Goal: Transaction & Acquisition: Purchase product/service

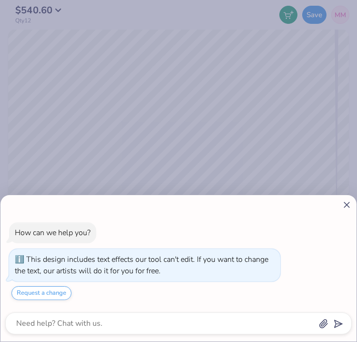
click at [349, 202] on line at bounding box center [346, 204] width 5 height 5
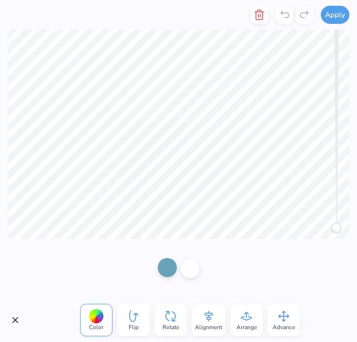
click at [170, 274] on div at bounding box center [167, 267] width 19 height 19
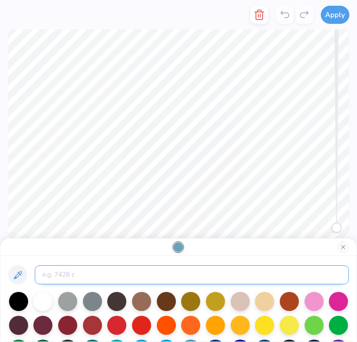
click at [69, 279] on input at bounding box center [192, 274] width 314 height 19
click at [21, 273] on icon at bounding box center [17, 274] width 11 height 11
click at [300, 277] on input at bounding box center [192, 274] width 314 height 19
click at [265, 268] on input at bounding box center [192, 274] width 314 height 19
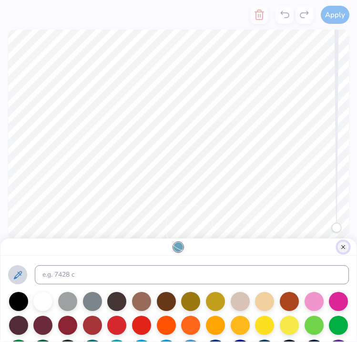
click at [344, 247] on button "Close" at bounding box center [343, 246] width 11 height 11
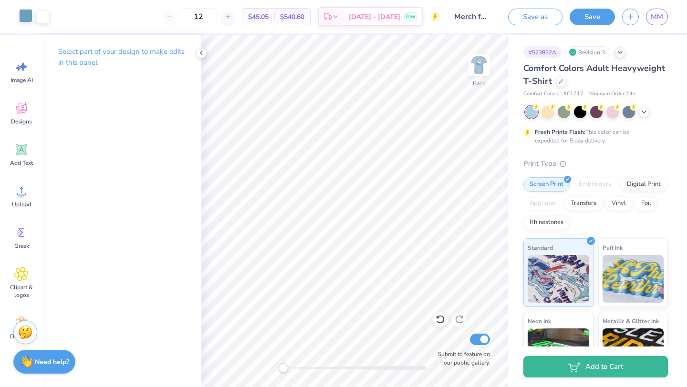
click at [21, 22] on div at bounding box center [25, 15] width 13 height 13
click at [201, 49] on icon at bounding box center [201, 53] width 8 height 8
click at [22, 14] on div at bounding box center [25, 15] width 13 height 13
click at [31, 15] on div at bounding box center [25, 16] width 13 height 13
click at [28, 21] on div at bounding box center [25, 16] width 13 height 13
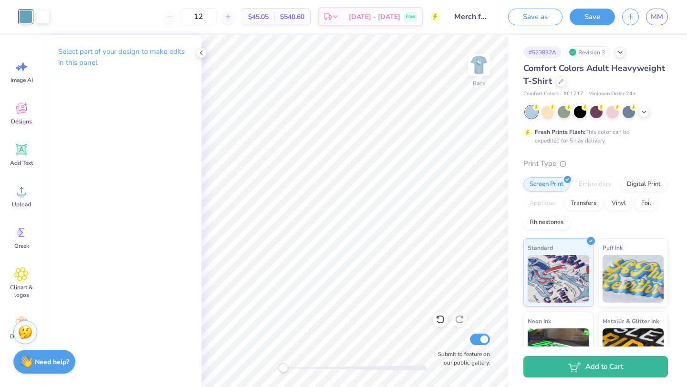
click at [24, 19] on div at bounding box center [25, 16] width 13 height 13
click at [21, 13] on div at bounding box center [25, 16] width 13 height 13
click at [22, 14] on div at bounding box center [25, 16] width 13 height 13
click at [151, 52] on p "Select part of your design to make edits in this panel" at bounding box center [122, 57] width 128 height 22
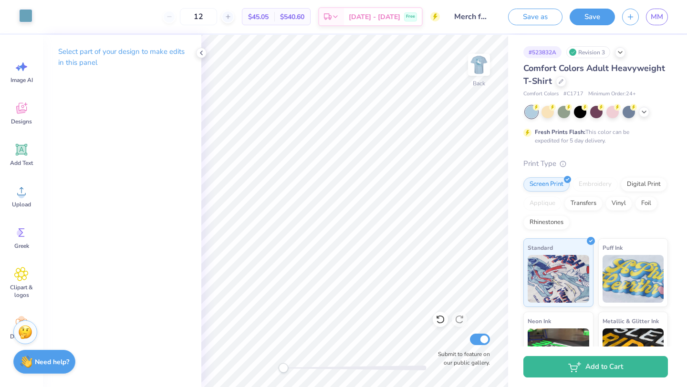
click at [27, 21] on div at bounding box center [25, 15] width 13 height 13
click at [27, 19] on div at bounding box center [25, 16] width 13 height 13
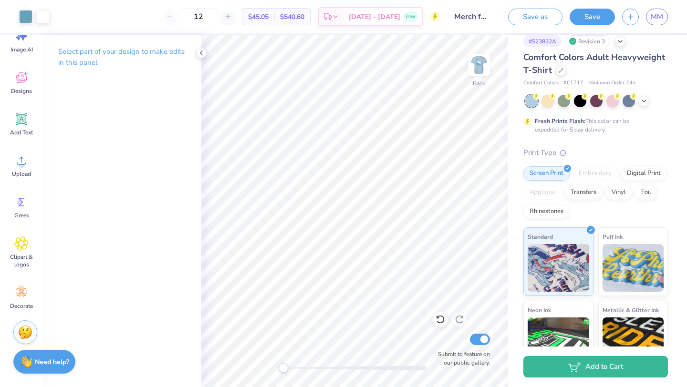
scroll to position [12, 0]
click at [357, 100] on icon at bounding box center [644, 99] width 8 height 8
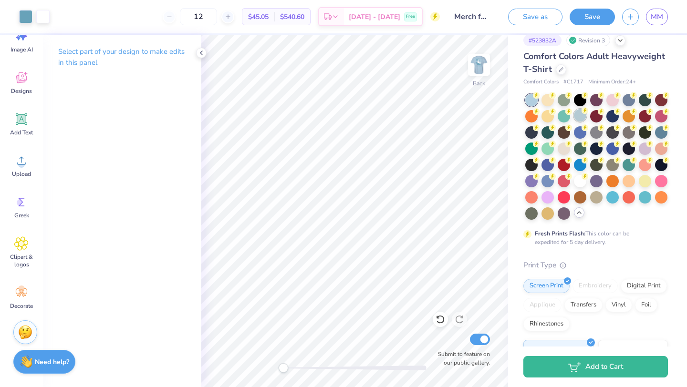
click at [357, 118] on div at bounding box center [580, 115] width 12 height 12
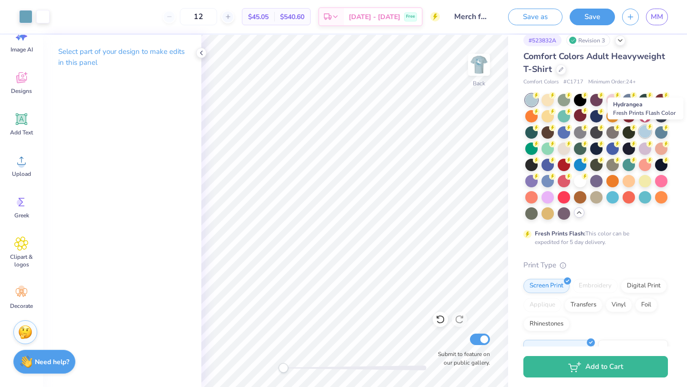
click at [357, 134] on div at bounding box center [645, 131] width 12 height 12
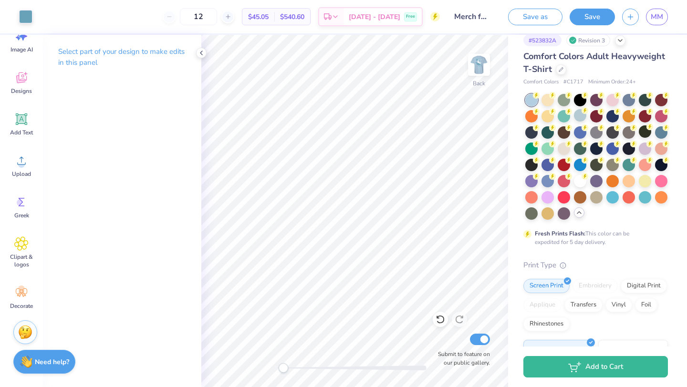
click at [152, 49] on p "Select part of your design to make edits in this panel" at bounding box center [122, 57] width 128 height 22
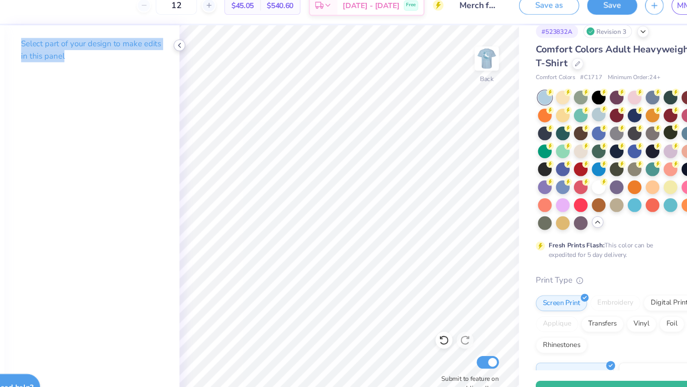
click at [206, 52] on div at bounding box center [201, 53] width 10 height 10
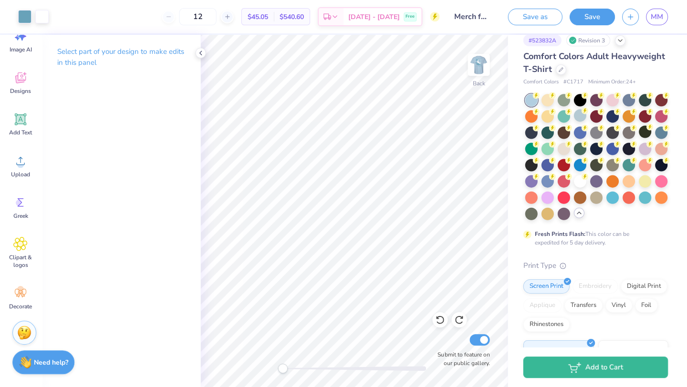
scroll to position [0, 0]
click at [82, 55] on p "Select part of your design to make edits in this panel" at bounding box center [122, 57] width 128 height 22
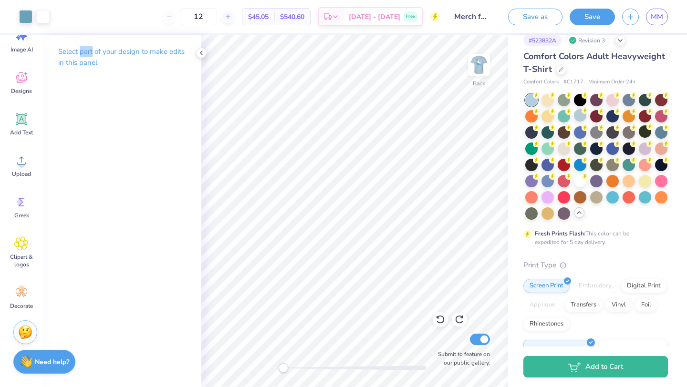
click at [82, 55] on p "Select part of your design to make edits in this panel" at bounding box center [122, 57] width 128 height 22
click at [27, 17] on div at bounding box center [25, 15] width 13 height 13
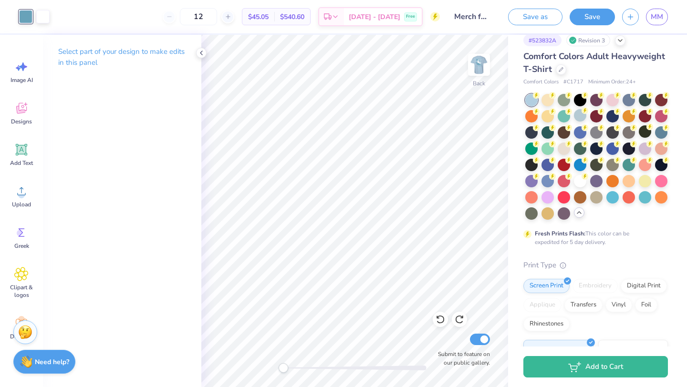
click at [179, 275] on div "Select part of your design to make edits in this panel" at bounding box center [122, 211] width 158 height 352
click at [126, 44] on div "Select part of your design to make edits in this panel" at bounding box center [122, 61] width 158 height 52
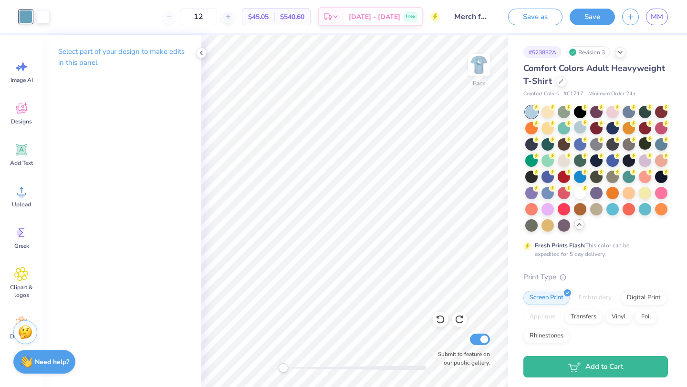
click at [357, 51] on div "# 523832A Revision 3" at bounding box center [595, 52] width 145 height 12
click at [200, 54] on icon at bounding box center [201, 53] width 8 height 8
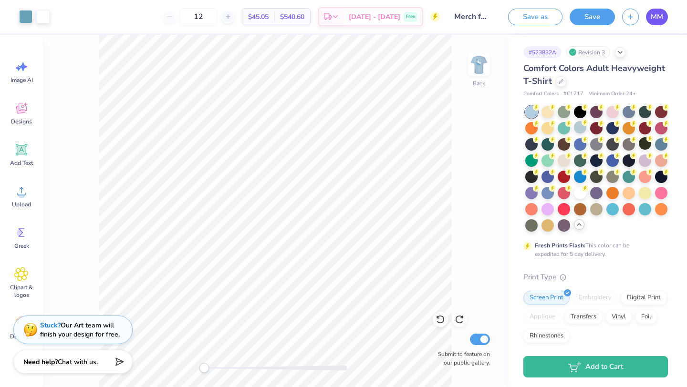
click at [357, 18] on span "MM" at bounding box center [657, 16] width 12 height 11
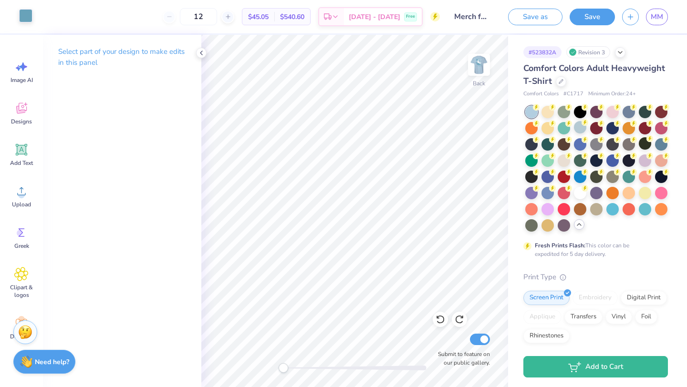
click at [26, 16] on div at bounding box center [25, 15] width 13 height 13
click at [26, 17] on div at bounding box center [25, 16] width 13 height 13
click at [117, 73] on div "Select part of your design to make edits in this panel" at bounding box center [122, 61] width 158 height 52
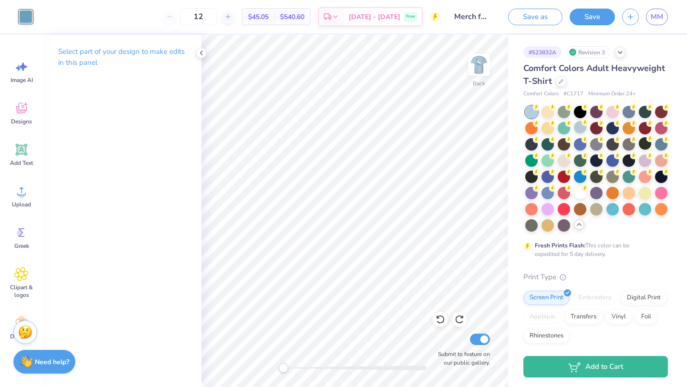
click at [103, 51] on p "Select part of your design to make edits in this panel" at bounding box center [122, 57] width 128 height 22
click at [24, 17] on div at bounding box center [25, 15] width 13 height 13
click at [24, 17] on div at bounding box center [25, 16] width 13 height 13
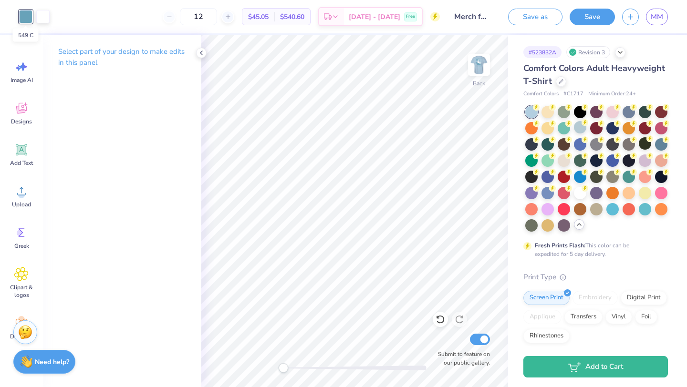
click at [24, 17] on div at bounding box center [25, 16] width 13 height 13
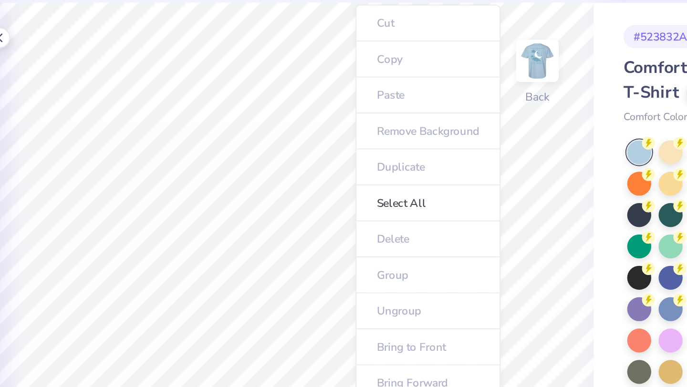
drag, startPoint x: 24, startPoint y: 17, endPoint x: 465, endPoint y: 30, distance: 441.8
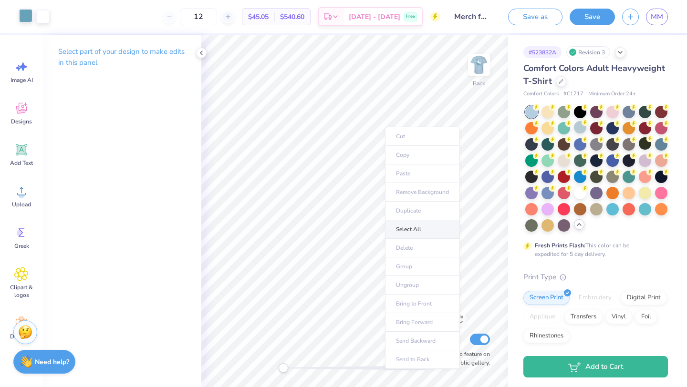
click at [357, 228] on li "Select All" at bounding box center [422, 229] width 75 height 19
click at [27, 16] on div at bounding box center [25, 15] width 13 height 13
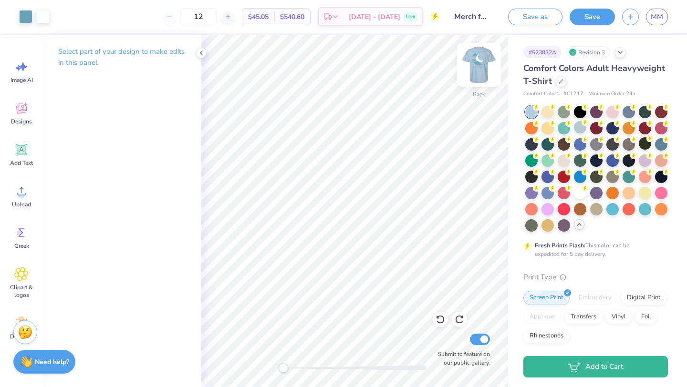
click at [357, 66] on img at bounding box center [479, 65] width 38 height 38
click at [24, 25] on div "Art colors" at bounding box center [25, 16] width 50 height 33
click at [23, 9] on div at bounding box center [25, 15] width 13 height 13
click at [24, 17] on div at bounding box center [25, 16] width 13 height 13
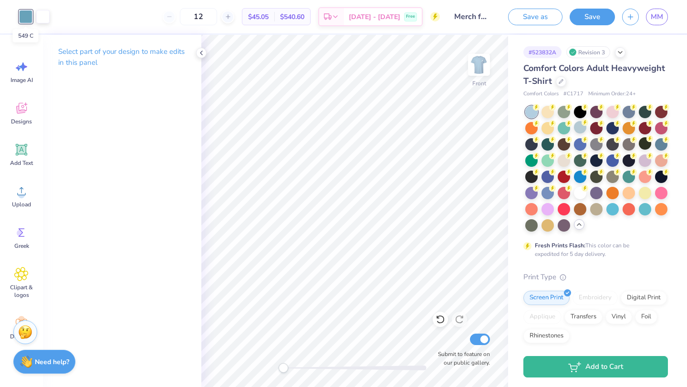
click at [24, 17] on div at bounding box center [25, 16] width 13 height 13
click at [98, 54] on p "Select part of your design to make edits in this panel" at bounding box center [122, 57] width 128 height 22
click at [97, 51] on p "Select part of your design to make edits in this panel" at bounding box center [122, 57] width 128 height 22
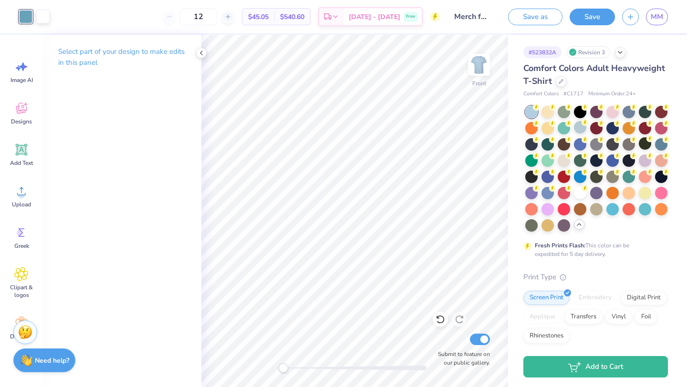
click at [47, 341] on div "Need help? Chat with us." at bounding box center [44, 361] width 62 height 24
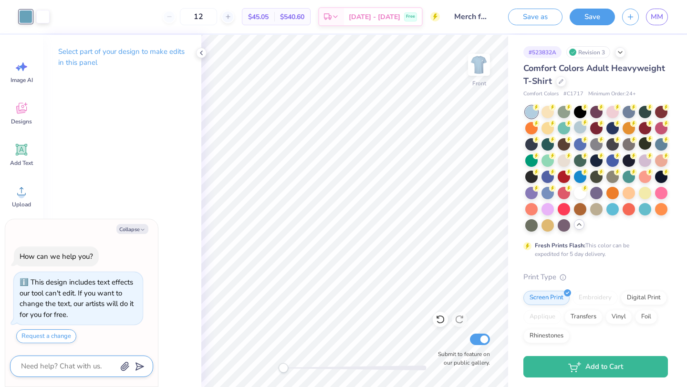
click at [61, 341] on textarea at bounding box center [68, 366] width 97 height 13
type textarea "x"
type textarea "h"
type textarea "x"
type textarea "ho"
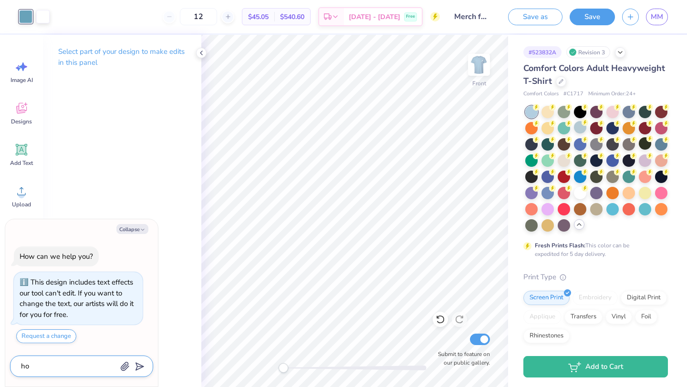
type textarea "x"
type textarea "how"
type textarea "x"
type textarea "how"
type textarea "x"
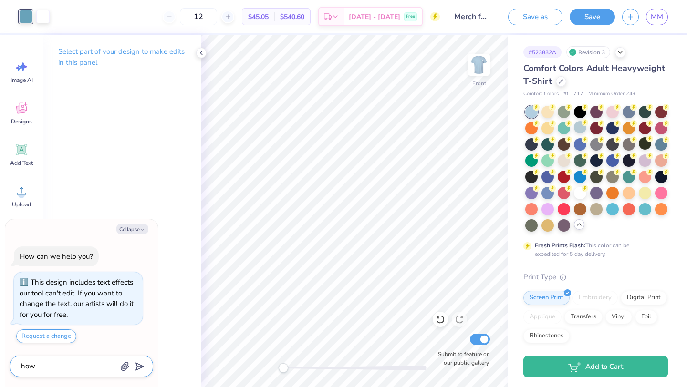
type textarea "how d"
type textarea "x"
type textarea "how do"
type textarea "x"
type textarea "how do i"
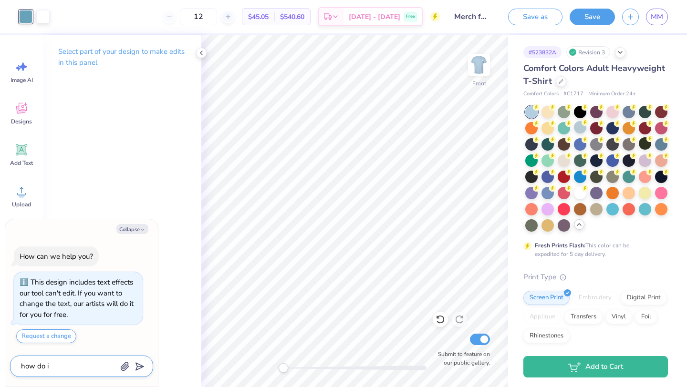
type textarea "x"
type textarea "how do i"
type textarea "x"
type textarea "how do i c"
type textarea "x"
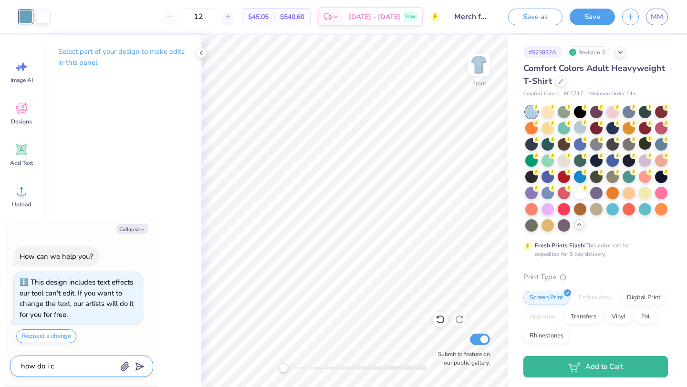
type textarea "how do i ca"
type textarea "x"
type textarea "how do i c"
type textarea "x"
type textarea "how do i ch"
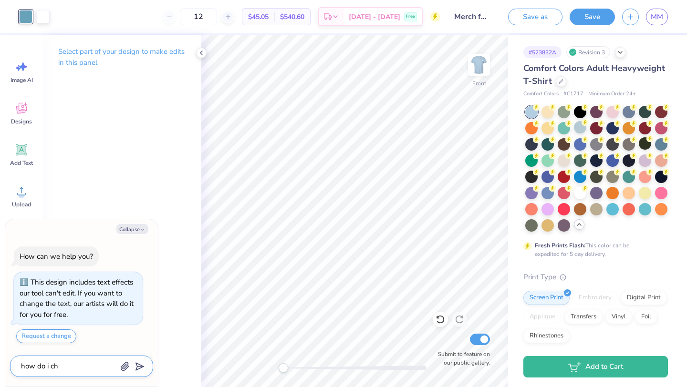
type textarea "x"
type textarea "how do i cha"
type textarea "x"
type textarea "how do i chan"
type textarea "x"
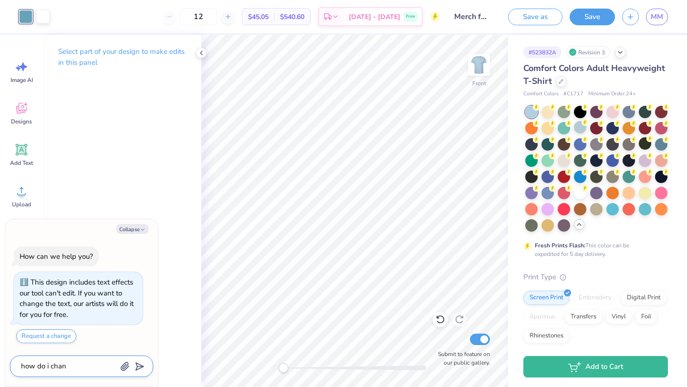
type textarea "how do i [PERSON_NAME]"
type textarea "x"
type textarea "how do i change"
type textarea "x"
type textarea "how do i change"
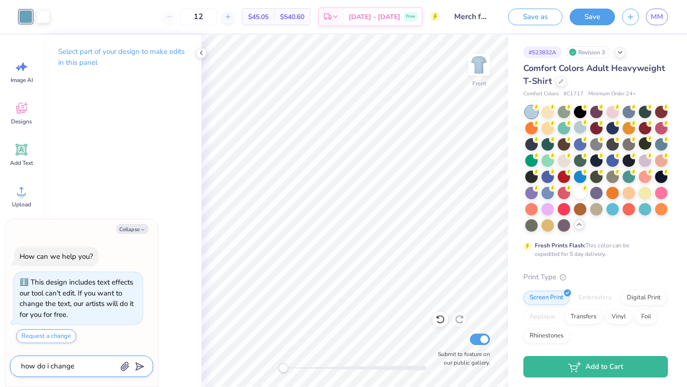
type textarea "x"
type textarea "how do i change t"
type textarea "x"
type textarea "how do i change th"
type textarea "x"
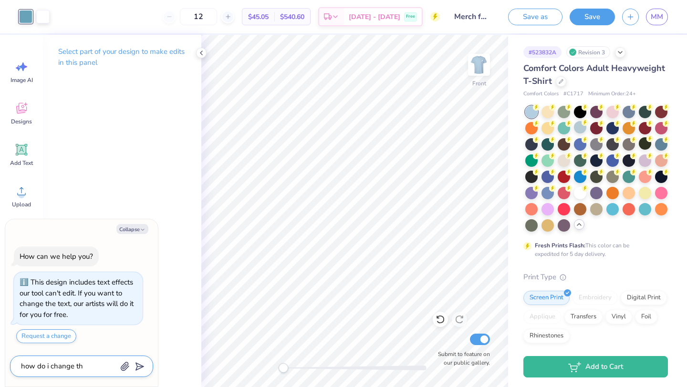
type textarea "how do i change the"
type textarea "x"
type textarea "how do i change the"
type textarea "x"
type textarea "how do i change the c"
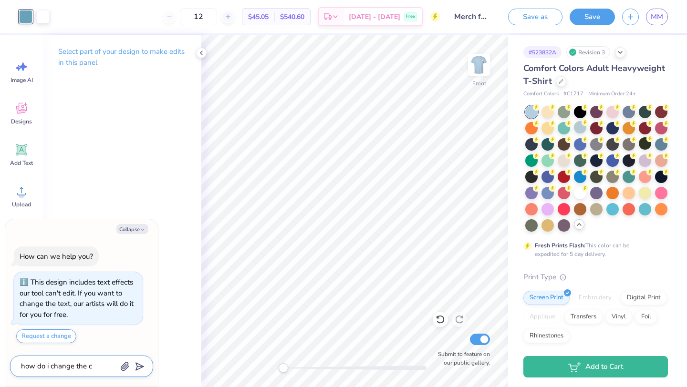
type textarea "x"
type textarea "how do i change the co"
type textarea "x"
type textarea "how do i change the col"
type textarea "x"
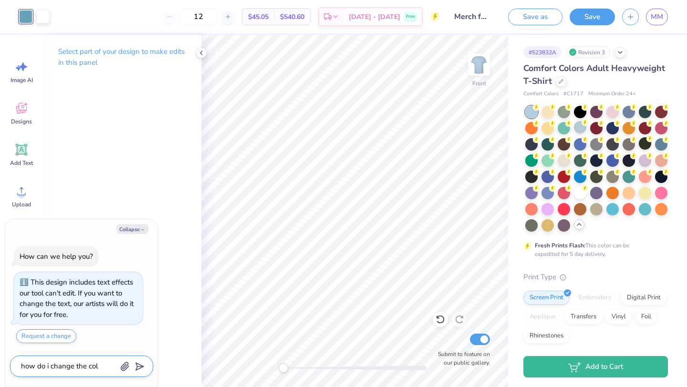
type textarea "how do i change the colo"
type textarea "x"
type textarea "how do i change the color"
type textarea "x"
type textarea "how do i change the color"
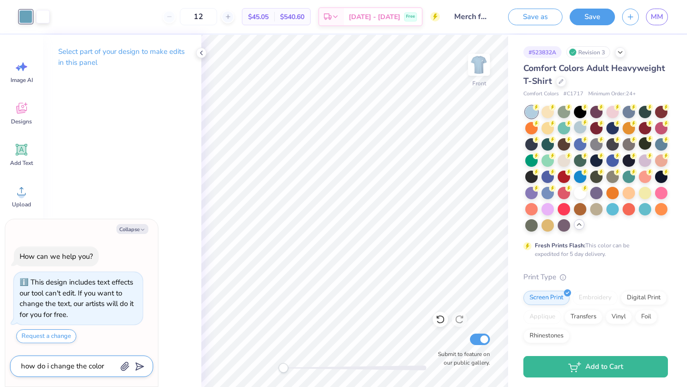
type textarea "x"
type textarea "how do i change the color o"
type textarea "x"
type textarea "how do i change the color of"
type textarea "x"
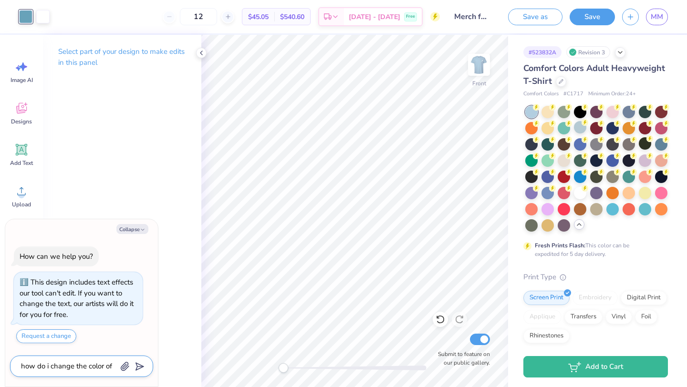
type textarea "how do i change the color of"
type textarea "x"
type textarea "how do i change the color of t"
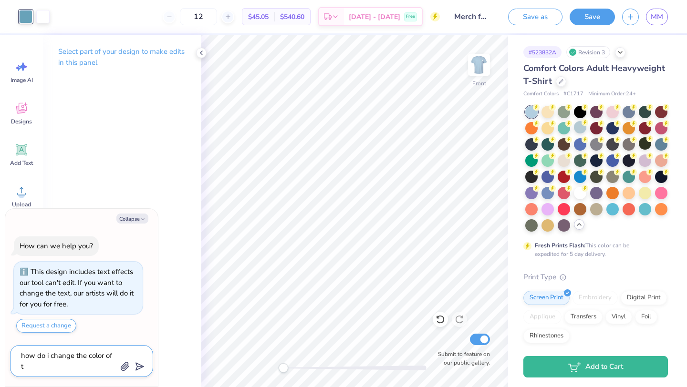
type textarea "x"
type textarea "how do i change the color of th"
type textarea "x"
type textarea "how do i change the color of the"
type textarea "x"
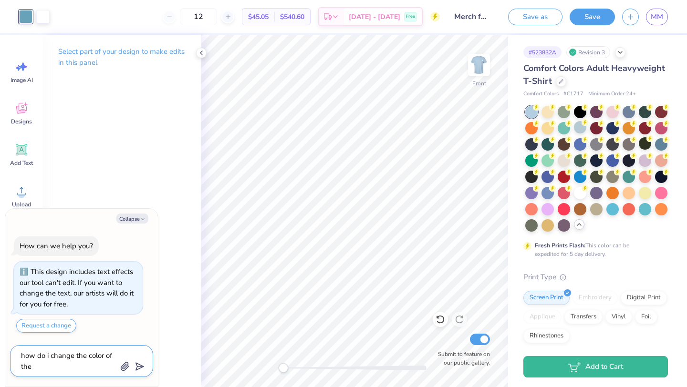
type textarea "how do i change the color of the"
type textarea "x"
type textarea "how do i change the color of the t"
type textarea "x"
type textarea "how do i change the color of the te"
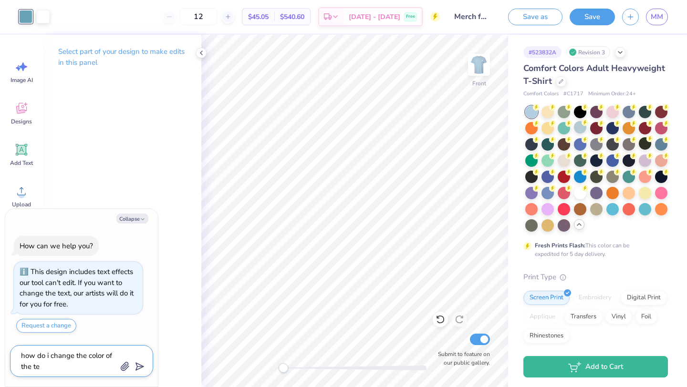
type textarea "x"
type textarea "how do i change the color of the text"
type textarea "x"
type textarea "how do i change the color of the text"
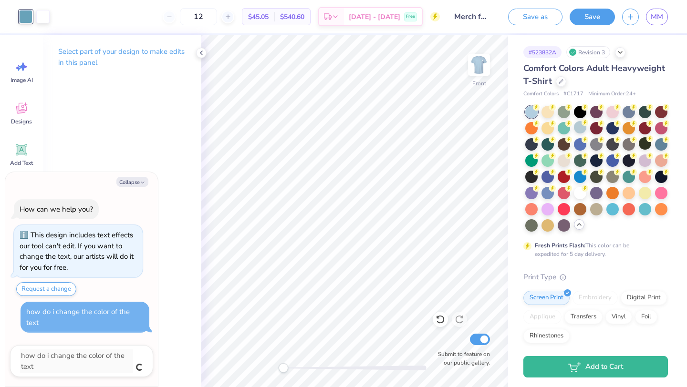
type textarea "x"
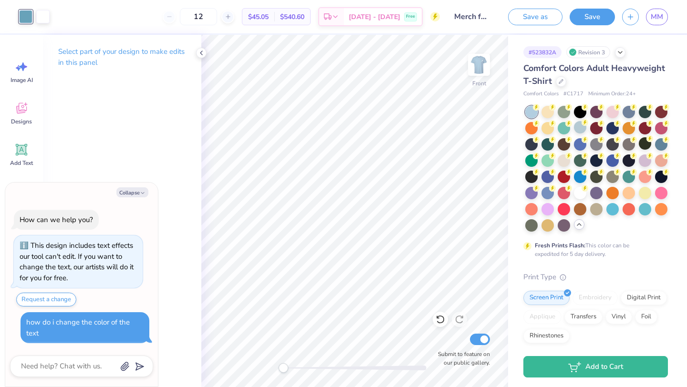
click at [187, 146] on div "Select part of your design to make edits in this panel" at bounding box center [122, 211] width 158 height 352
click at [134, 197] on button "Collapse" at bounding box center [132, 192] width 32 height 10
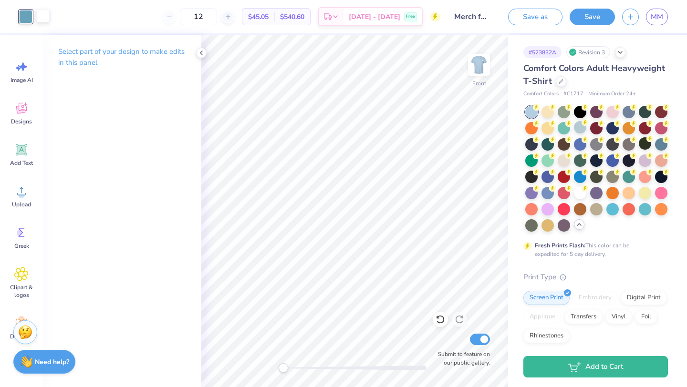
click at [45, 16] on div at bounding box center [42, 15] width 13 height 13
click at [20, 17] on div at bounding box center [25, 15] width 13 height 13
click at [41, 17] on div at bounding box center [42, 15] width 13 height 13
click at [21, 19] on div at bounding box center [25, 15] width 13 height 13
click at [357, 19] on icon "button" at bounding box center [630, 15] width 8 height 8
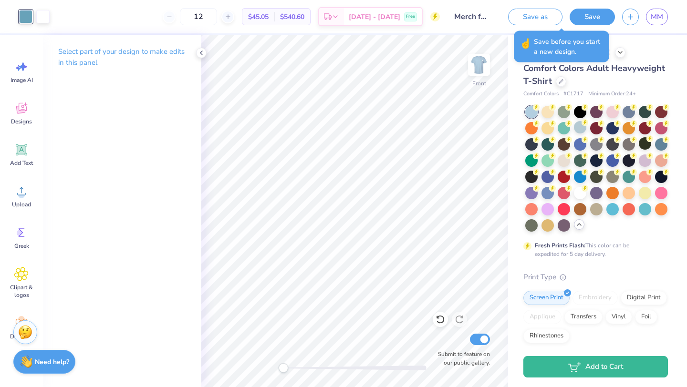
click at [357, 38] on div "# 523832A Revision 3 Comfort Colors Adult Heavyweight T-Shirt Comfort Colors # …" at bounding box center [597, 301] width 179 height 533
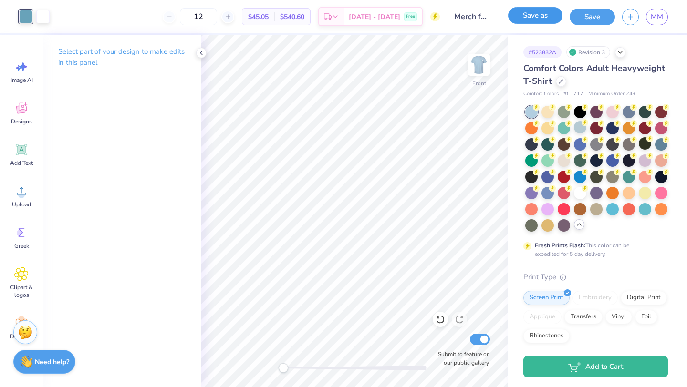
click at [357, 16] on button "Save as" at bounding box center [535, 15] width 54 height 17
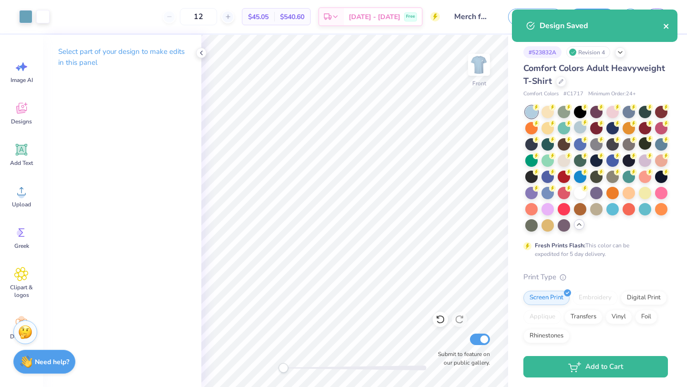
click at [357, 29] on div "Design Saved" at bounding box center [594, 26] width 165 height 32
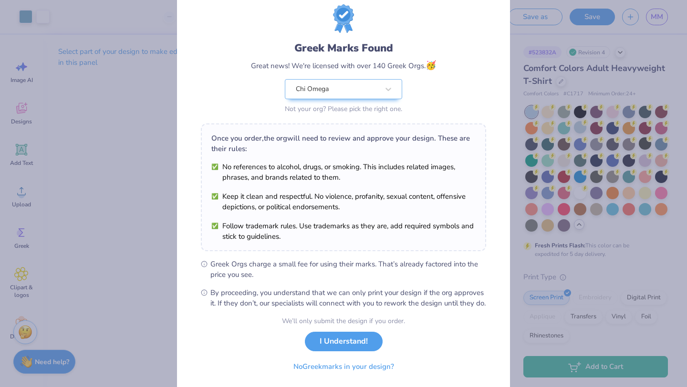
scroll to position [59, 0]
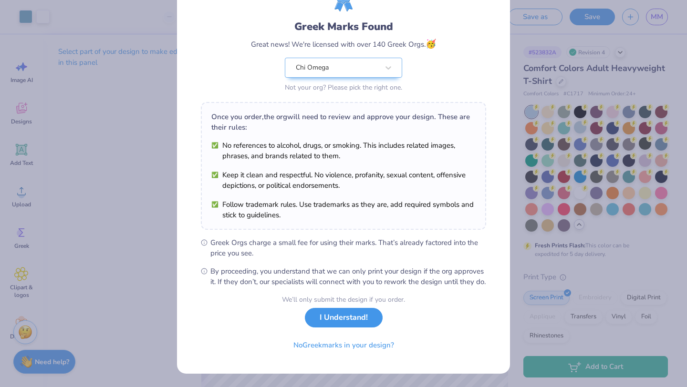
click at [334, 326] on button "I Understand!" at bounding box center [344, 318] width 78 height 20
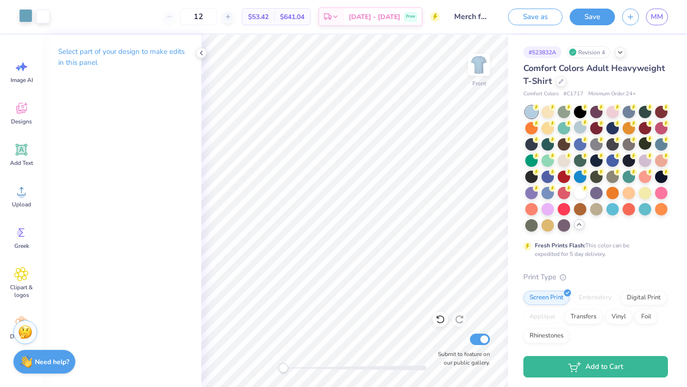
click at [19, 22] on div at bounding box center [25, 15] width 13 height 13
click at [20, 18] on div at bounding box center [25, 16] width 13 height 13
click at [357, 20] on span "MM" at bounding box center [657, 16] width 12 height 11
click at [357, 20] on button "Save" at bounding box center [591, 15] width 45 height 17
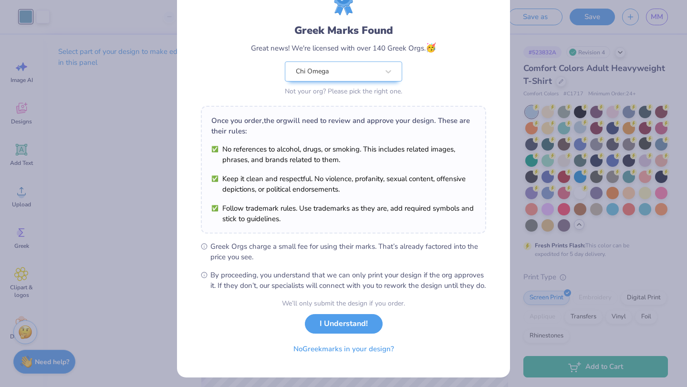
scroll to position [59, 0]
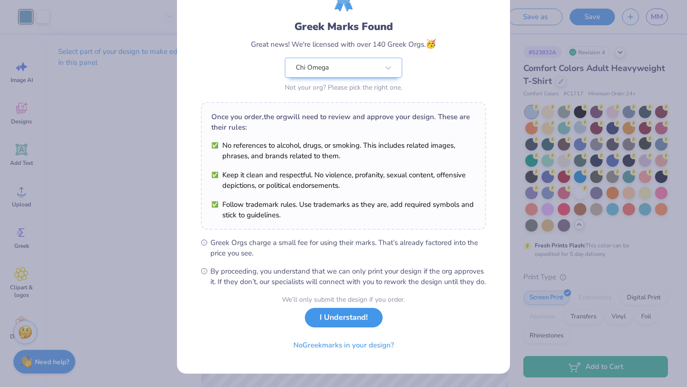
click at [349, 320] on button "I Understand!" at bounding box center [344, 318] width 78 height 20
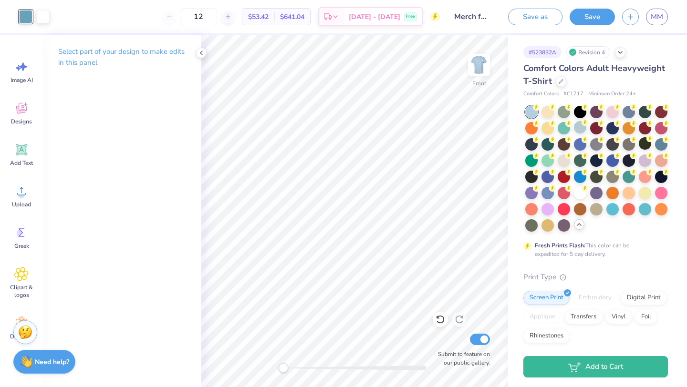
scroll to position [0, 0]
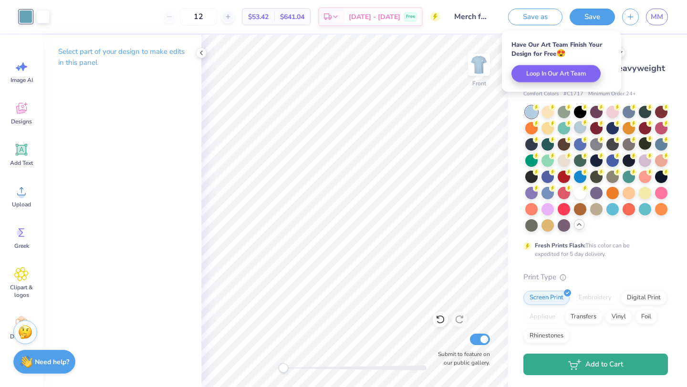
click at [357, 341] on button "Add to Cart" at bounding box center [595, 364] width 145 height 21
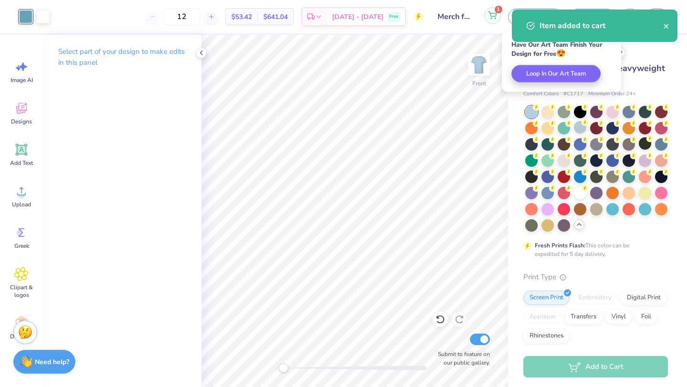
click at [357, 16] on icon at bounding box center [492, 15] width 9 height 8
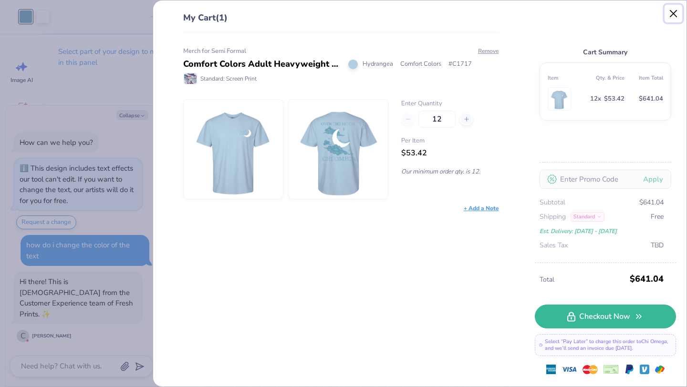
click at [357, 14] on button "Close" at bounding box center [673, 14] width 18 height 18
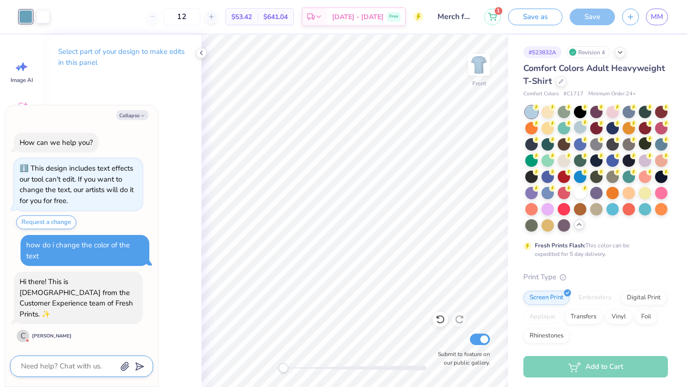
click at [63, 341] on textarea at bounding box center [68, 366] width 97 height 13
type textarea "x"
type textarea "h"
type textarea "x"
type textarea "hi"
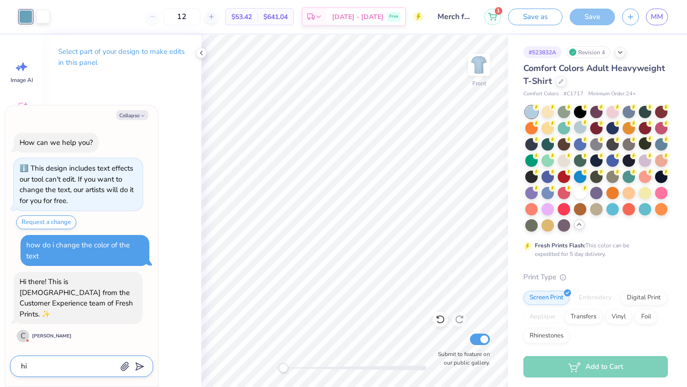
type textarea "x"
type textarea "h"
type textarea "x"
type textarea "H"
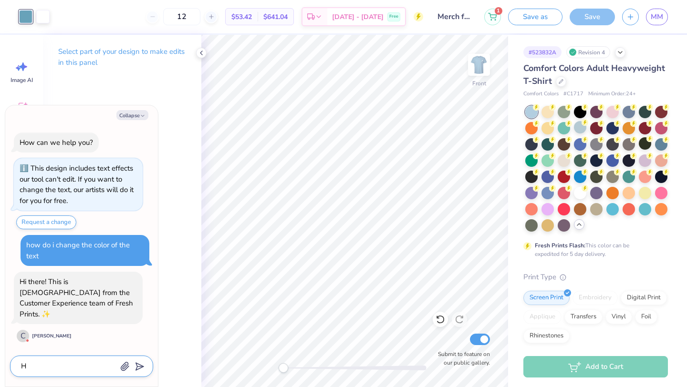
type textarea "x"
type textarea "Hi"
type textarea "x"
type textarea "Hi."
type textarea "x"
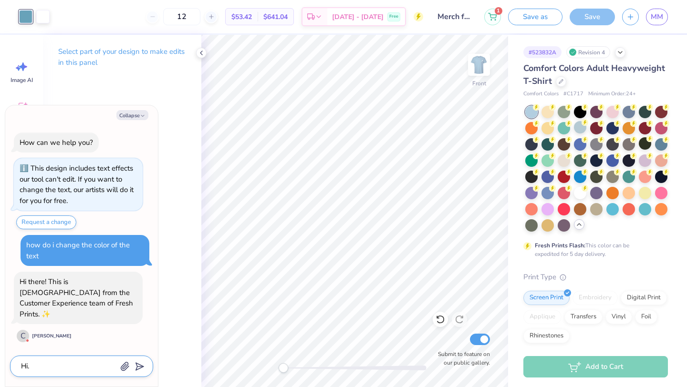
type textarea "Hi."
type textarea "x"
type textarea "Hi. H"
type textarea "x"
type textarea "Hi. Ho"
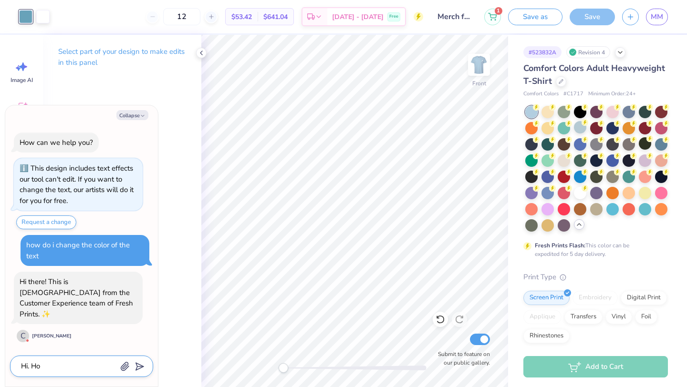
type textarea "x"
type textarea "Hi. How"
type textarea "x"
type textarea "Hi. How"
type textarea "x"
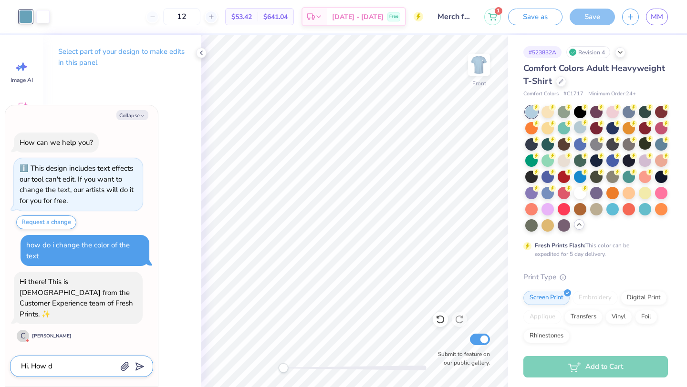
type textarea "Hi. How do"
type textarea "x"
type textarea "Hi. How do"
type textarea "x"
type textarea "Hi. How do I"
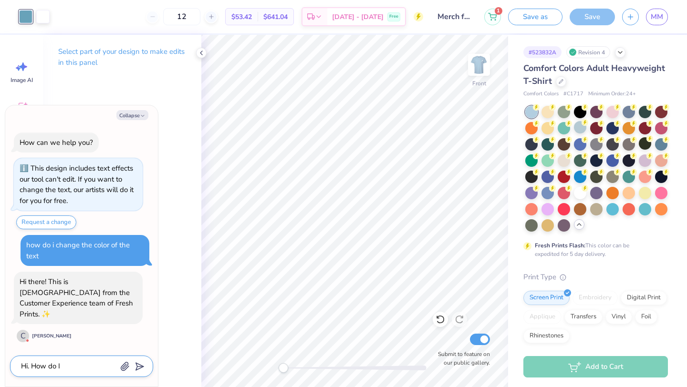
type textarea "x"
type textarea "Hi. How do I"
type textarea "x"
type textarea "Hi. How do I c"
type textarea "x"
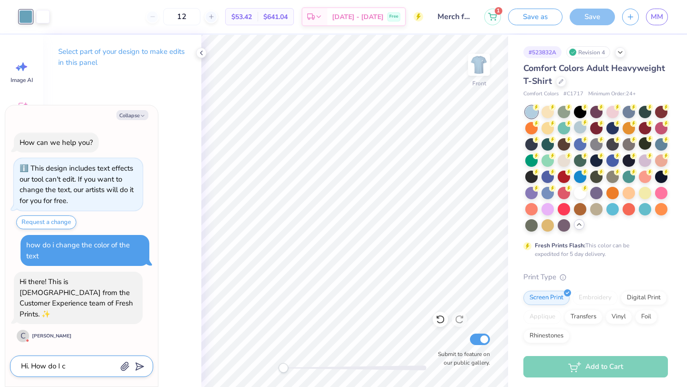
type textarea "Hi. How do I ch"
type textarea "x"
type textarea "Hi. How do I cha"
type textarea "x"
type textarea "Hi. How do I chan"
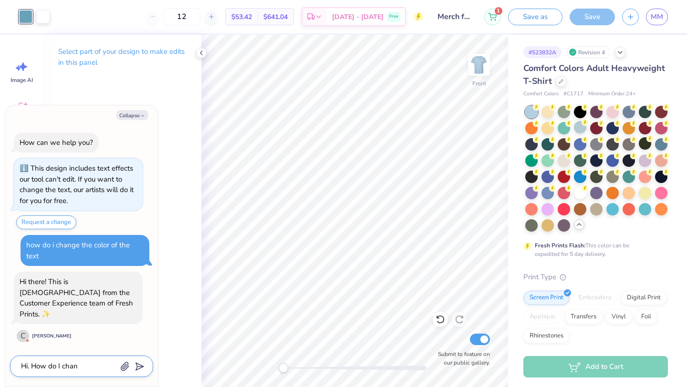
type textarea "x"
type textarea "Hi. How do I [PERSON_NAME]"
type textarea "x"
type textarea "Hi. How do I change"
type textarea "x"
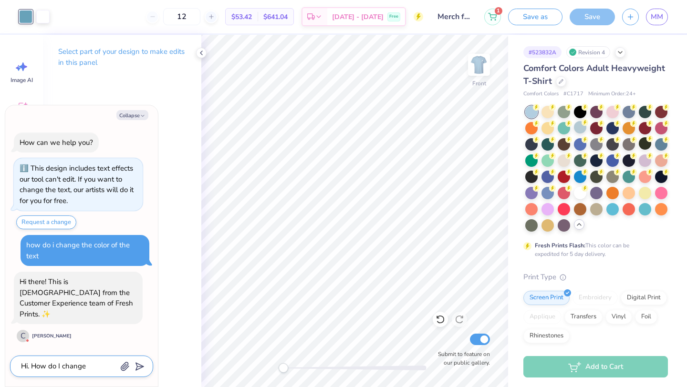
type textarea "Hi. How do I change"
type textarea "x"
type textarea "Hi. How do I change t"
type textarea "x"
type textarea "Hi. How do I change th"
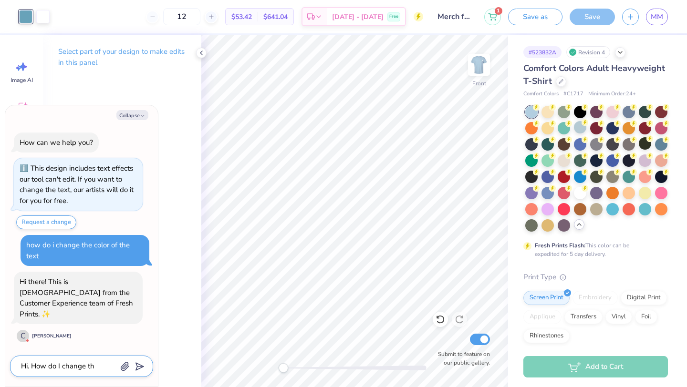
type textarea "x"
type textarea "Hi. How do I change the"
type textarea "x"
type textarea "Hi. How do I change the"
type textarea "x"
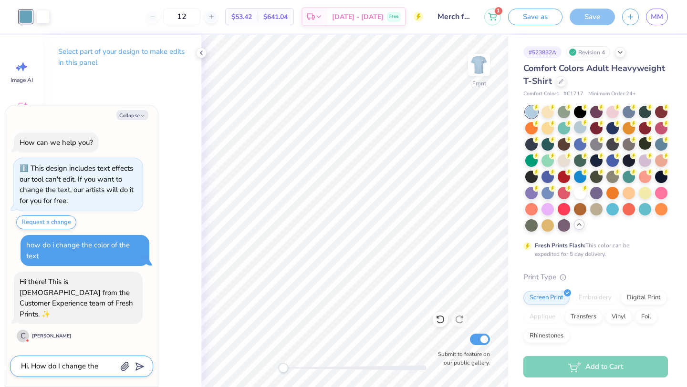
type textarea "Hi. How do I change the c"
type textarea "x"
type textarea "Hi. How do I change the co"
type textarea "x"
type textarea "Hi. How do I change the col"
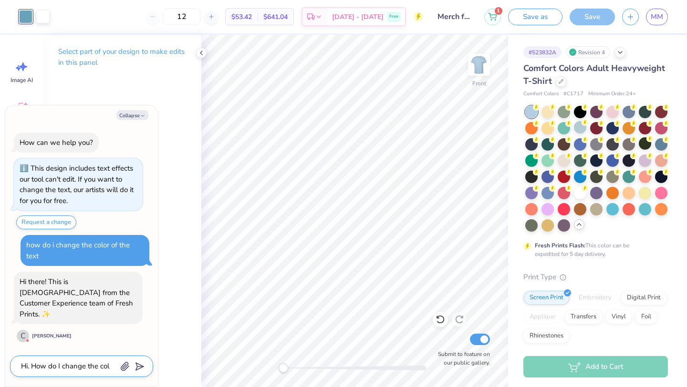
type textarea "x"
type textarea "Hi. How do I change the colo"
type textarea "x"
type textarea "Hi. How do I change the color"
type textarea "x"
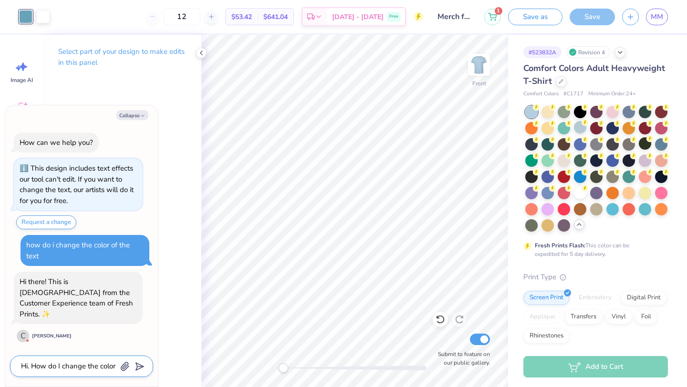
type textarea "Hi. How do I change the color"
type textarea "x"
type textarea "Hi. How do I change the color o"
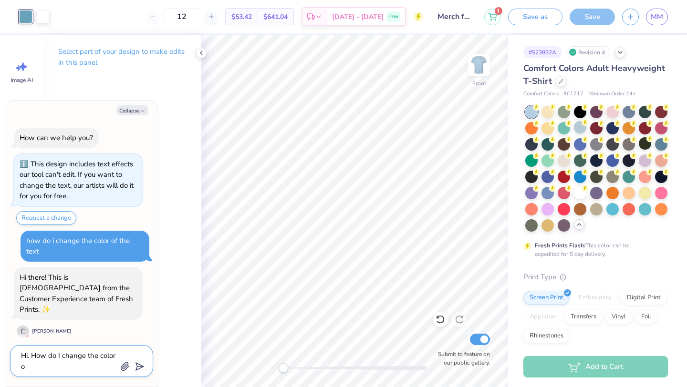
type textarea "x"
type textarea "Hi. How do I change the color of"
type textarea "x"
type textarea "Hi. How do I change the color of"
type textarea "x"
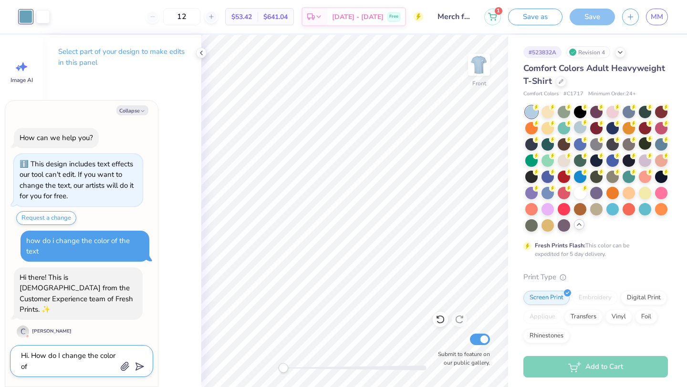
type textarea "Hi. How do I change the color of t"
type textarea "x"
type textarea "Hi. How do I change the color of th"
type textarea "x"
type textarea "Hi. How do I change the color of the"
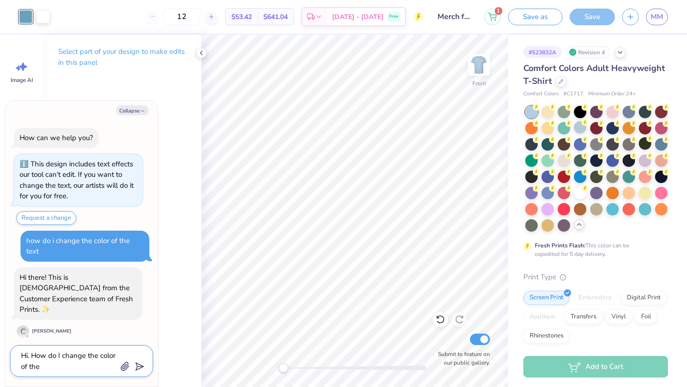
type textarea "x"
type textarea "Hi. How do I change the color of the"
type textarea "x"
type textarea "Hi. How do I change the color of the t"
type textarea "x"
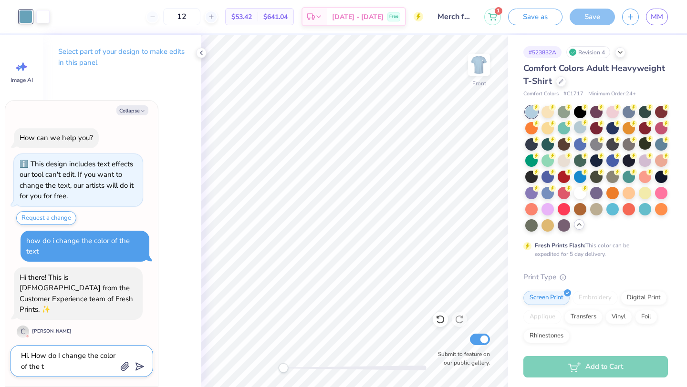
type textarea "Hi. How do I change the color of the te"
type textarea "x"
type textarea "Hi. How do I change the color of the tex"
type textarea "x"
type textarea "Hi. How do I change the color of the text"
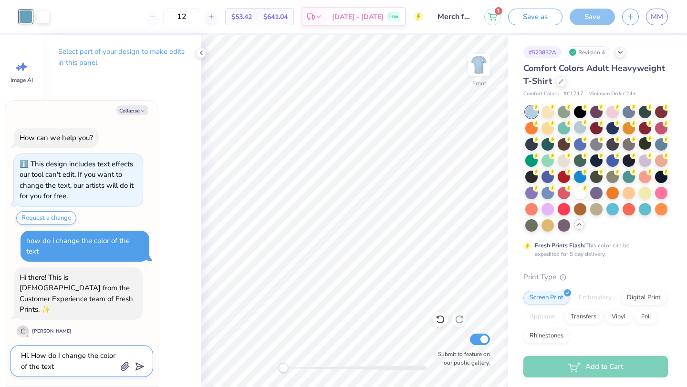
type textarea "x"
type textarea "Hi. How do I change the color of the text?"
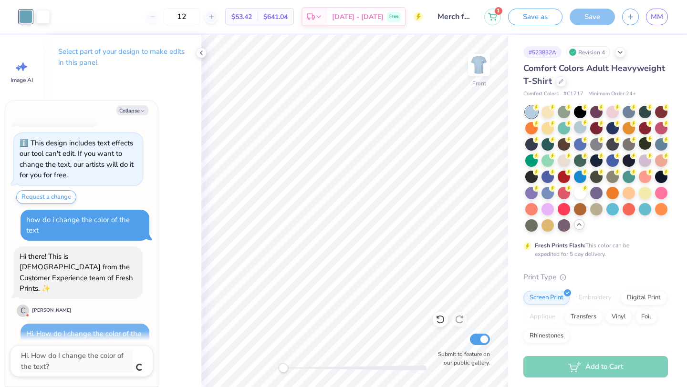
type textarea "x"
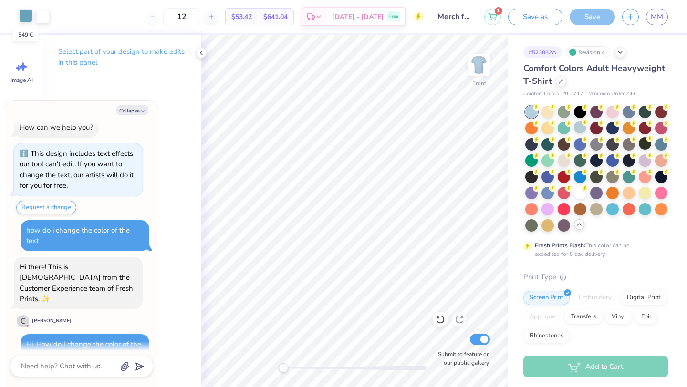
click at [24, 9] on div at bounding box center [25, 15] width 13 height 13
click at [23, 14] on div at bounding box center [25, 16] width 13 height 13
click at [23, 15] on div at bounding box center [25, 16] width 13 height 13
click at [23, 17] on div at bounding box center [25, 16] width 13 height 13
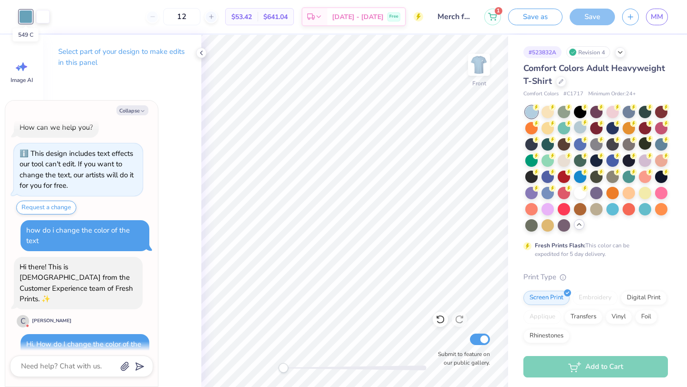
click at [23, 17] on div at bounding box center [25, 16] width 13 height 13
click at [24, 17] on div at bounding box center [25, 16] width 13 height 13
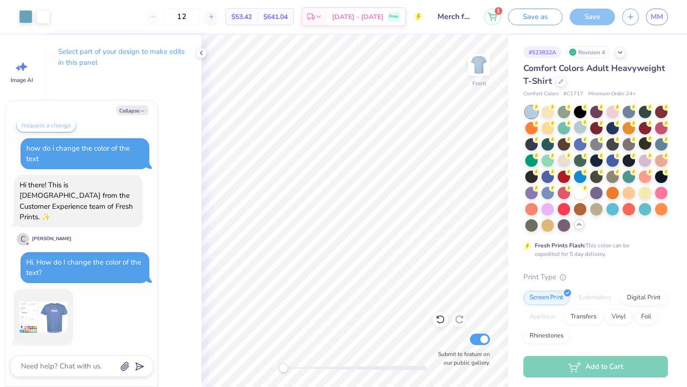
click at [59, 299] on img at bounding box center [44, 318] width 48 height 48
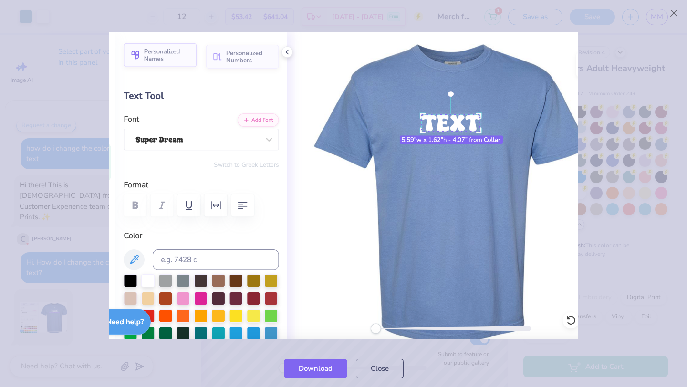
click at [357, 63] on div at bounding box center [343, 185] width 687 height 329
click at [357, 341] on button "Close" at bounding box center [380, 367] width 48 height 20
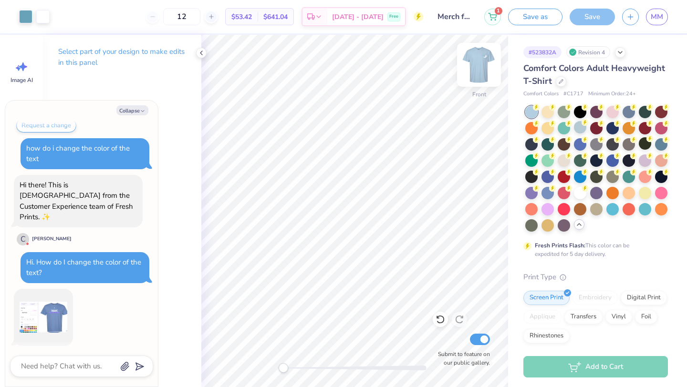
click at [357, 62] on img at bounding box center [479, 65] width 38 height 38
click at [136, 102] on div "Collapse How can we help you? This design includes text effects our tool can't …" at bounding box center [81, 244] width 153 height 286
click at [136, 112] on button "Collapse" at bounding box center [132, 110] width 32 height 10
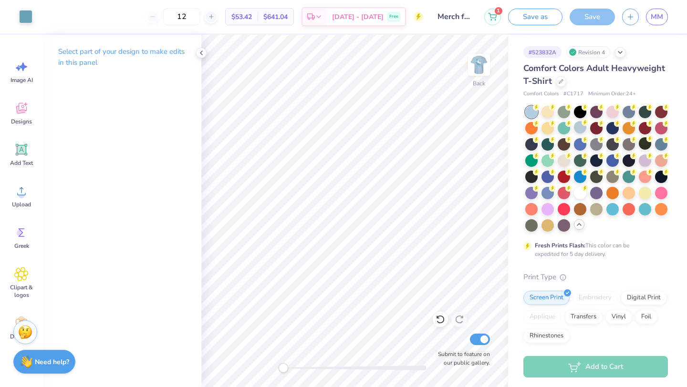
click at [80, 52] on p "Select part of your design to make edits in this panel" at bounding box center [122, 57] width 128 height 22
click at [124, 102] on div "Select part of your design to make edits in this panel" at bounding box center [122, 211] width 158 height 352
click at [114, 52] on p "Select part of your design to make edits in this panel" at bounding box center [122, 57] width 128 height 22
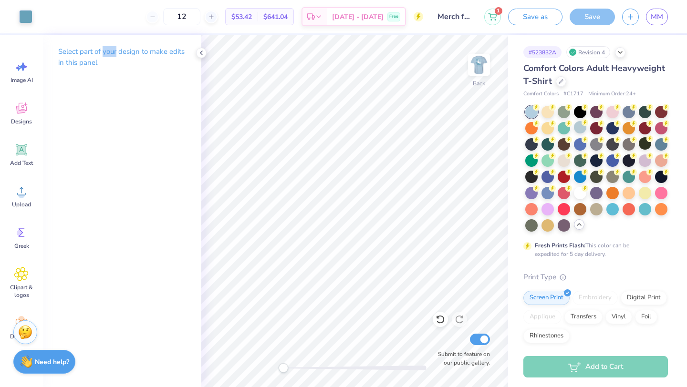
click at [114, 52] on p "Select part of your design to make edits in this panel" at bounding box center [122, 57] width 128 height 22
click at [34, 341] on div "Need help? Chat with us." at bounding box center [44, 361] width 62 height 24
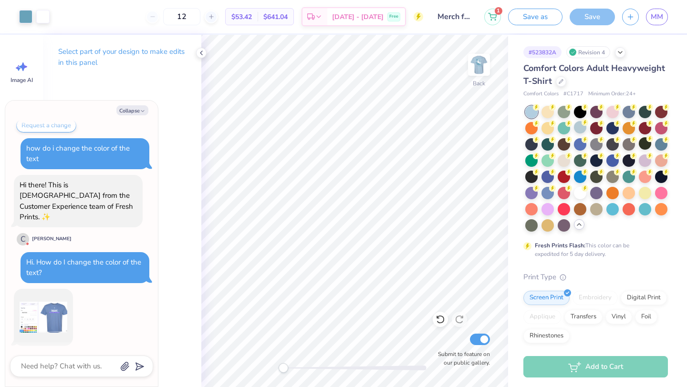
scroll to position [170, 0]
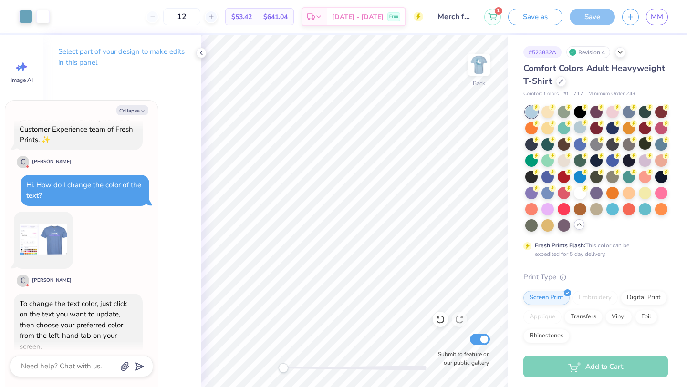
click at [17, 14] on div "Art colors" at bounding box center [25, 16] width 50 height 33
click at [26, 14] on div at bounding box center [25, 15] width 13 height 13
click at [26, 14] on div at bounding box center [25, 16] width 13 height 13
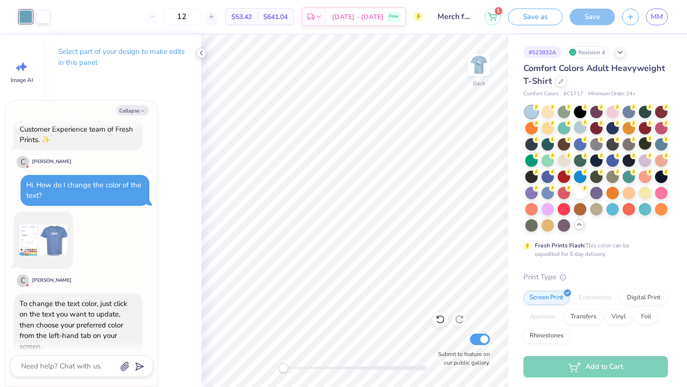
click at [202, 51] on icon at bounding box center [201, 53] width 8 height 8
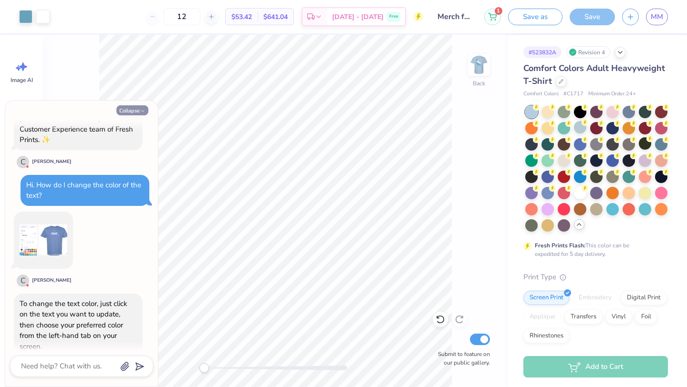
click at [139, 106] on button "Collapse" at bounding box center [132, 110] width 32 height 10
type textarea "x"
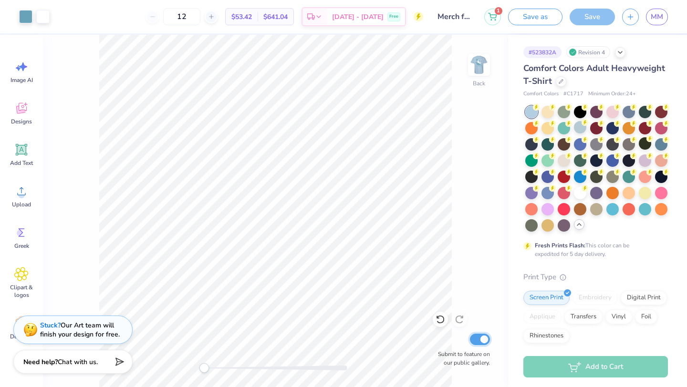
click at [357, 340] on input "Submit to feature on our public gallery." at bounding box center [480, 339] width 20 height 11
checkbox input "false"
click at [19, 119] on span "Designs" at bounding box center [21, 122] width 21 height 8
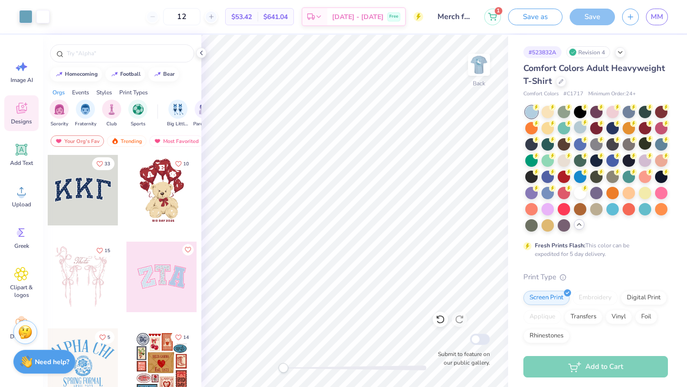
click at [19, 118] on span "Designs" at bounding box center [21, 122] width 21 height 8
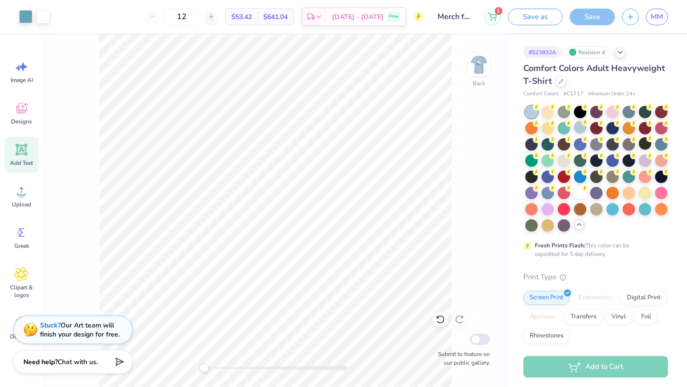
click at [21, 159] on span "Add Text" at bounding box center [21, 163] width 23 height 8
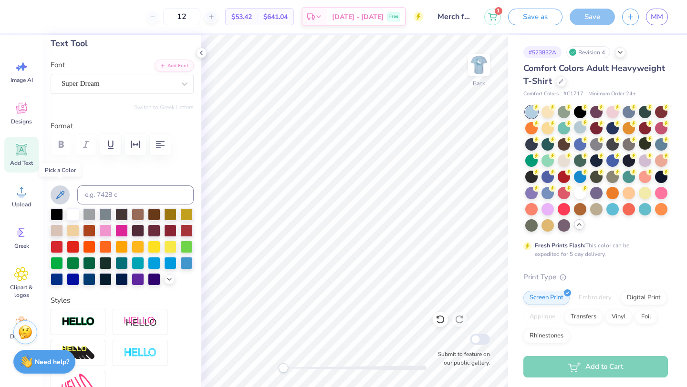
scroll to position [53, 0]
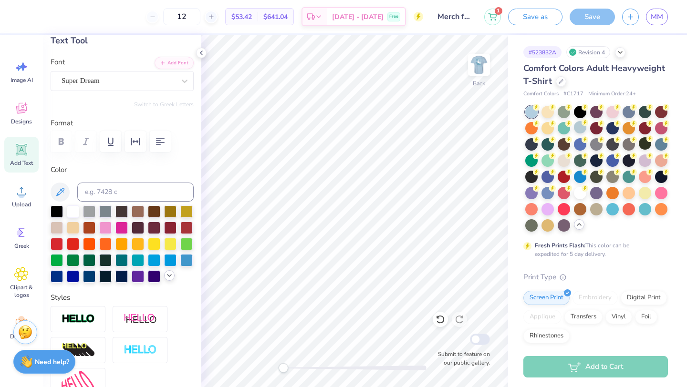
click at [171, 279] on icon at bounding box center [169, 276] width 8 height 8
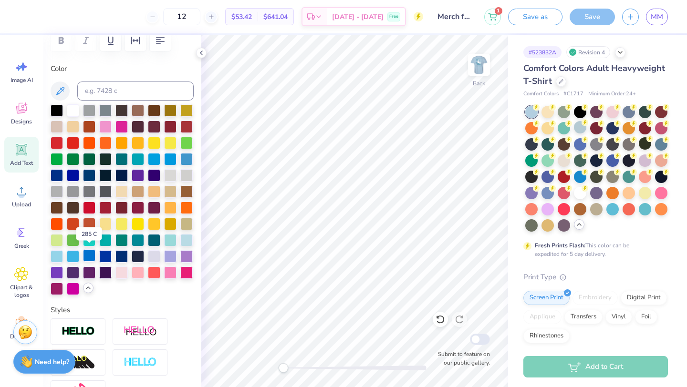
scroll to position [151, 0]
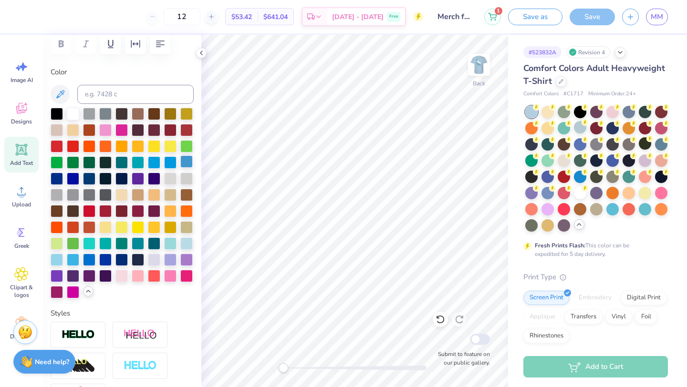
click at [187, 163] on div at bounding box center [186, 161] width 12 height 12
click at [59, 93] on icon at bounding box center [59, 94] width 11 height 11
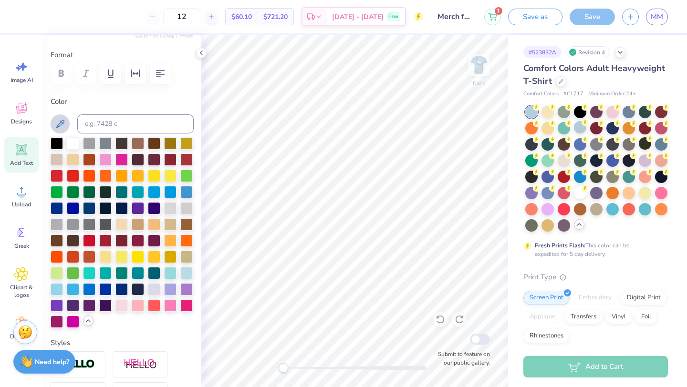
scroll to position [122, 0]
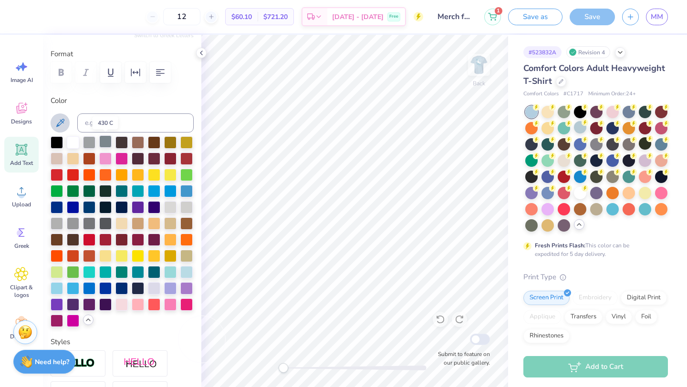
click at [107, 143] on div at bounding box center [105, 141] width 12 height 12
click at [107, 252] on div at bounding box center [105, 255] width 12 height 12
click at [119, 289] on div at bounding box center [121, 287] width 12 height 12
click at [136, 288] on div at bounding box center [138, 287] width 12 height 12
click at [170, 285] on div at bounding box center [170, 287] width 12 height 12
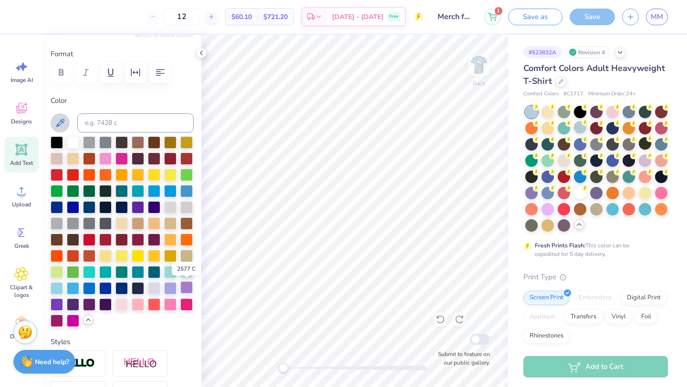
click at [184, 287] on div at bounding box center [186, 287] width 12 height 12
click at [186, 264] on div at bounding box center [122, 231] width 143 height 191
click at [191, 190] on div at bounding box center [186, 190] width 12 height 12
click at [357, 71] on div "Back Submit to feature on our public gallery." at bounding box center [354, 211] width 307 height 352
click at [357, 71] on img at bounding box center [479, 65] width 38 height 38
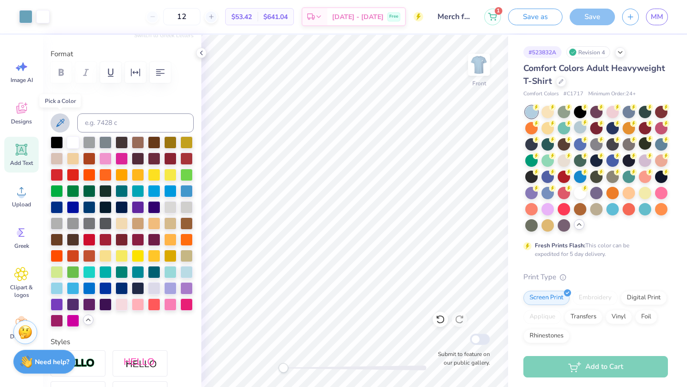
click at [58, 123] on icon at bounding box center [59, 122] width 11 height 11
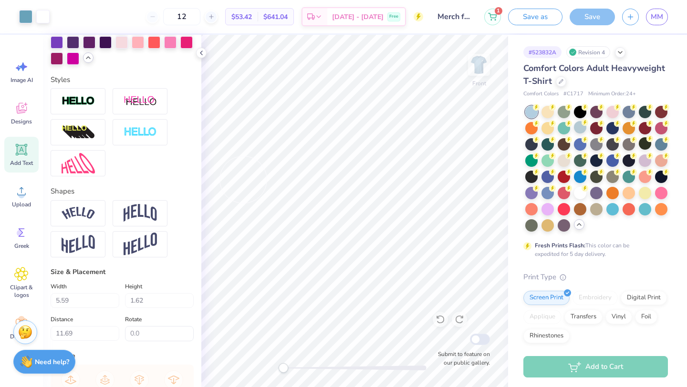
scroll to position [0, 0]
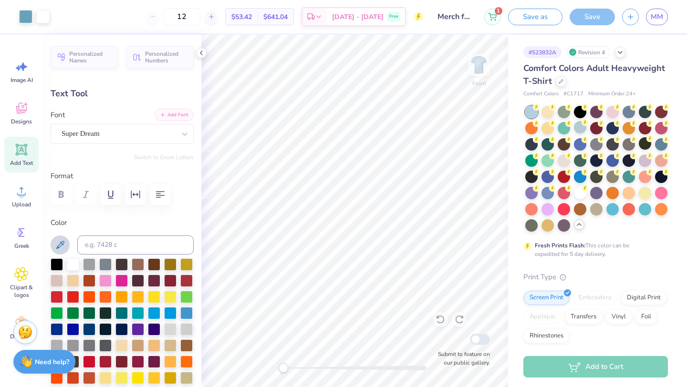
click at [181, 114] on button "Add Font" at bounding box center [174, 115] width 39 height 12
click at [105, 317] on div at bounding box center [105, 312] width 12 height 12
click at [109, 324] on div at bounding box center [105, 328] width 12 height 12
click at [107, 331] on div at bounding box center [105, 328] width 12 height 12
click at [140, 341] on div at bounding box center [138, 345] width 12 height 12
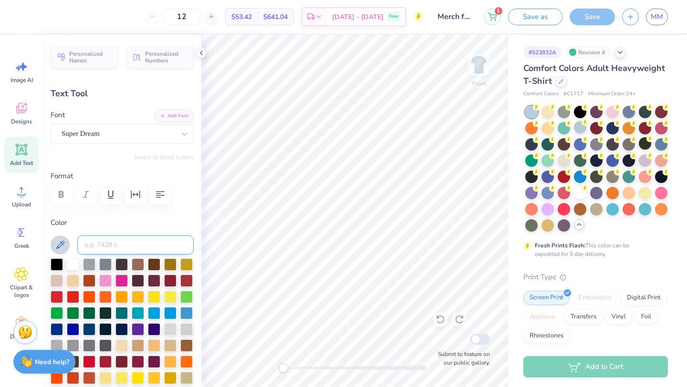
click at [117, 237] on input at bounding box center [135, 245] width 116 height 19
click at [148, 247] on input at bounding box center [135, 245] width 116 height 19
click at [87, 243] on input "508" at bounding box center [135, 245] width 116 height 19
click at [83, 245] on input "508" at bounding box center [135, 245] width 116 height 19
type input "508"
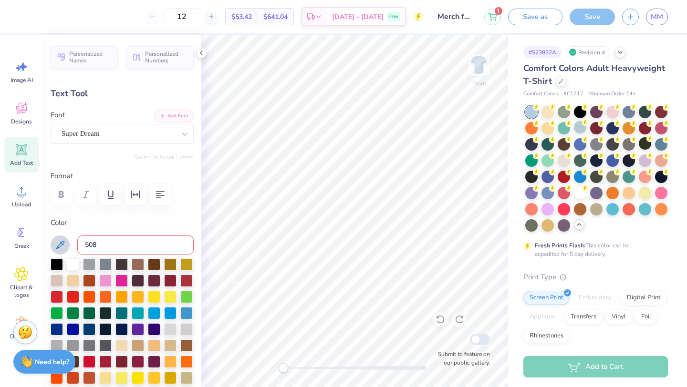
click at [126, 250] on input "508" at bounding box center [135, 245] width 116 height 19
click at [187, 310] on div at bounding box center [186, 312] width 12 height 12
click at [187, 313] on div at bounding box center [186, 312] width 12 height 12
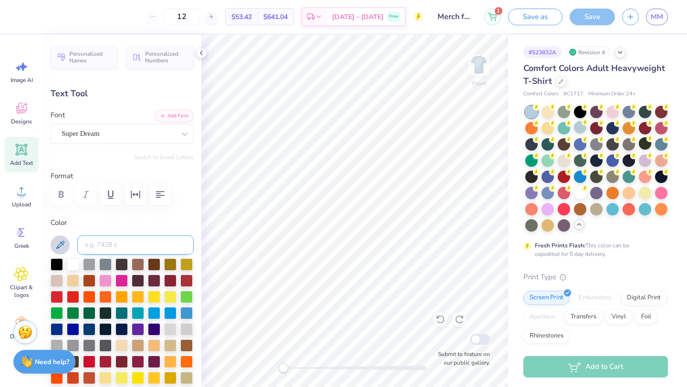
click at [131, 250] on input at bounding box center [135, 245] width 116 height 19
type input "7500"
click at [16, 158] on div "Add Text" at bounding box center [21, 155] width 34 height 36
type input "5.69"
type input "1.65"
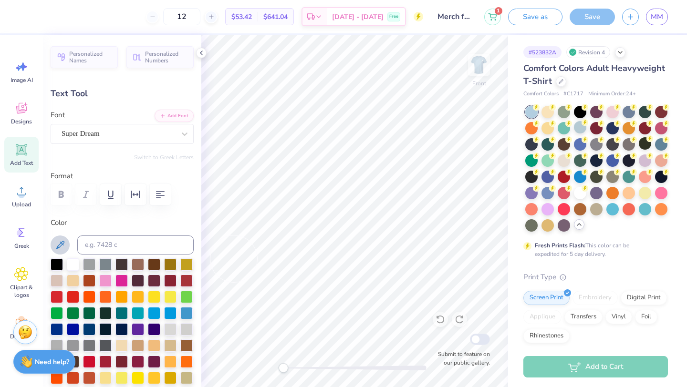
type input "12.93"
click at [112, 224] on label "Color" at bounding box center [122, 222] width 143 height 11
click at [58, 242] on icon at bounding box center [59, 244] width 11 height 11
click at [120, 242] on input at bounding box center [135, 245] width 116 height 19
type input "7500"
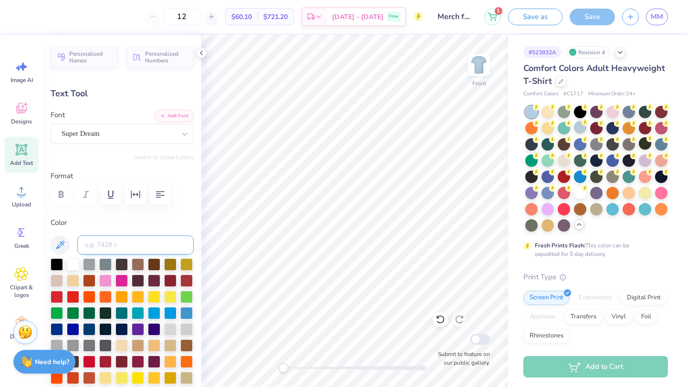
click at [115, 243] on input at bounding box center [135, 245] width 116 height 19
type input "7600"
click at [155, 245] on input "7400 c" at bounding box center [135, 245] width 116 height 19
click at [84, 245] on input "7400 c" at bounding box center [135, 245] width 116 height 19
click at [103, 243] on input "7400 c" at bounding box center [135, 245] width 116 height 19
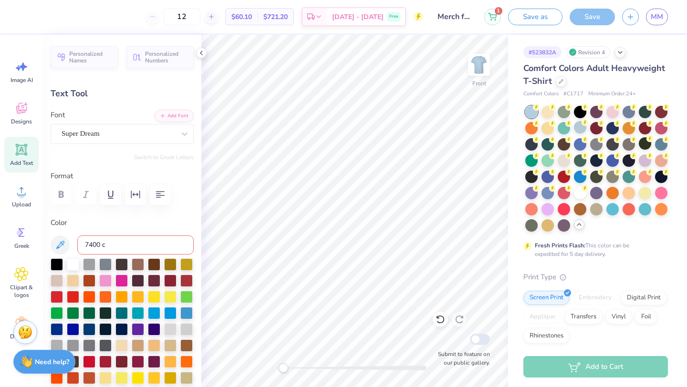
click at [103, 243] on input "7400 c" at bounding box center [135, 245] width 116 height 19
type input "7430"
click at [115, 245] on input at bounding box center [135, 245] width 116 height 19
type input "7428"
click at [121, 246] on input at bounding box center [135, 245] width 116 height 19
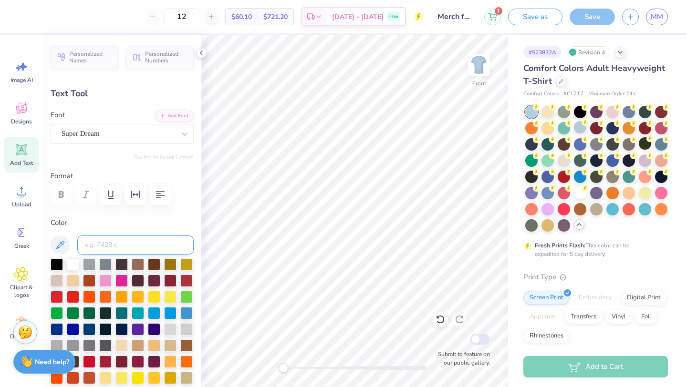
click at [121, 246] on input at bounding box center [135, 245] width 116 height 19
click at [186, 310] on div at bounding box center [186, 312] width 12 height 12
click at [137, 248] on input at bounding box center [135, 245] width 116 height 19
type input "7700"
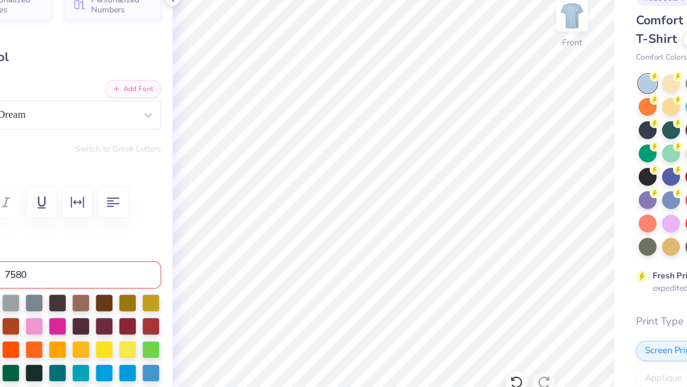
type input "7580"
type input "7650"
type input "7700"
type input "7750"
type input "7705"
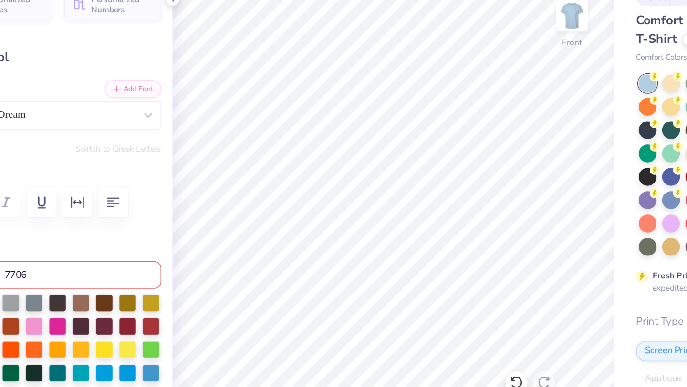
type input "7706"
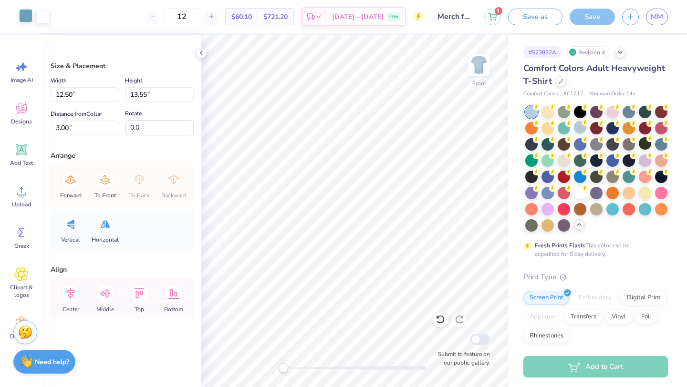
click at [22, 18] on div at bounding box center [25, 15] width 13 height 13
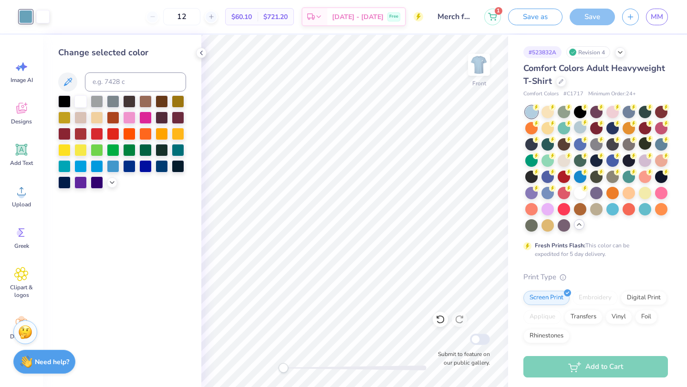
click at [24, 22] on div at bounding box center [25, 16] width 13 height 13
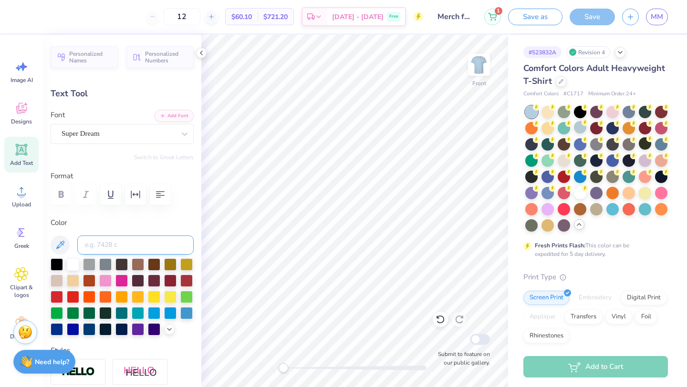
click at [119, 241] on input at bounding box center [135, 245] width 116 height 19
type input "550"
type input "560"
type input "555"
type input "450"
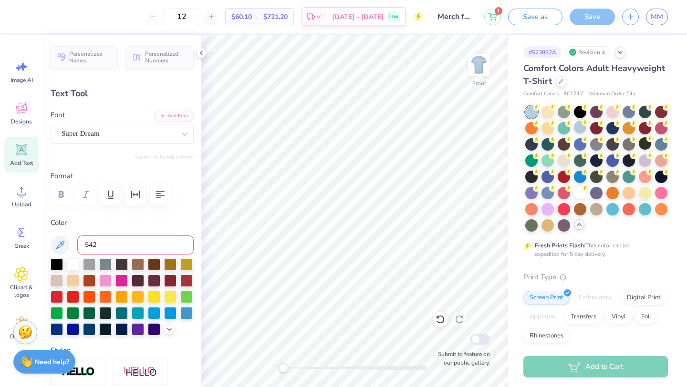
type input "542"
type input "548"
type input "546"
type input "549"
click at [134, 249] on input at bounding box center [135, 245] width 116 height 19
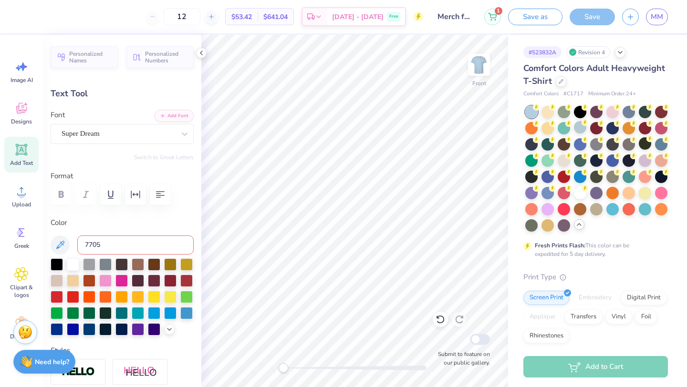
type input "7705"
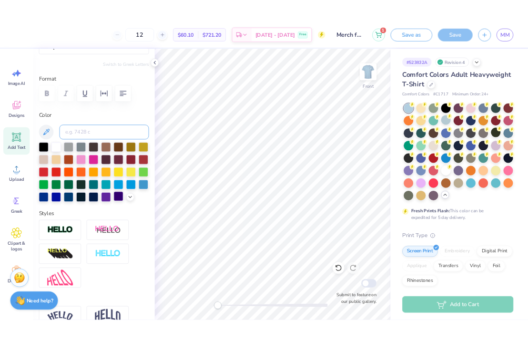
scroll to position [105, 0]
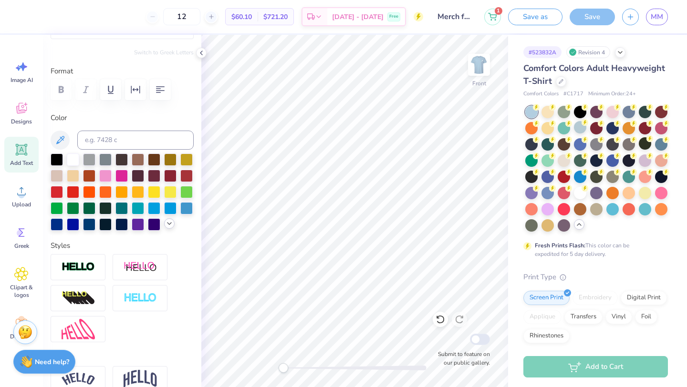
click at [172, 224] on icon at bounding box center [169, 224] width 8 height 8
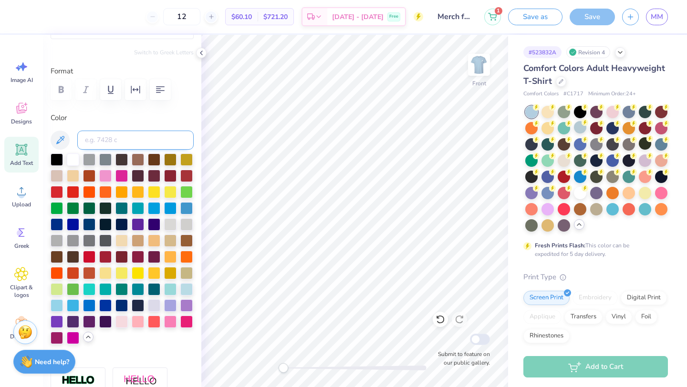
click at [172, 134] on input at bounding box center [135, 140] width 116 height 19
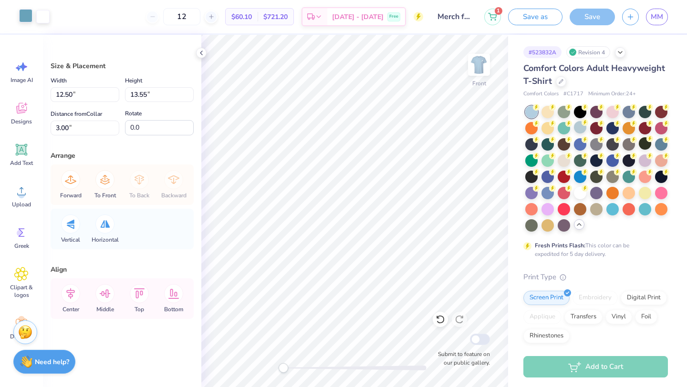
click at [28, 16] on div at bounding box center [25, 15] width 13 height 13
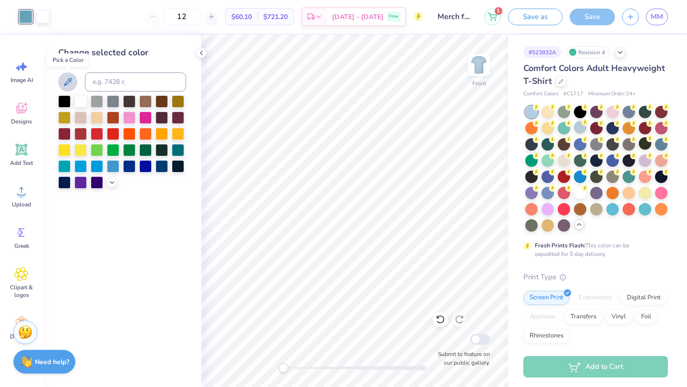
click at [68, 75] on button at bounding box center [67, 81] width 19 height 19
click at [65, 79] on icon at bounding box center [67, 81] width 11 height 11
click at [186, 149] on div at bounding box center [122, 141] width 128 height 93
click at [180, 150] on div at bounding box center [178, 149] width 12 height 12
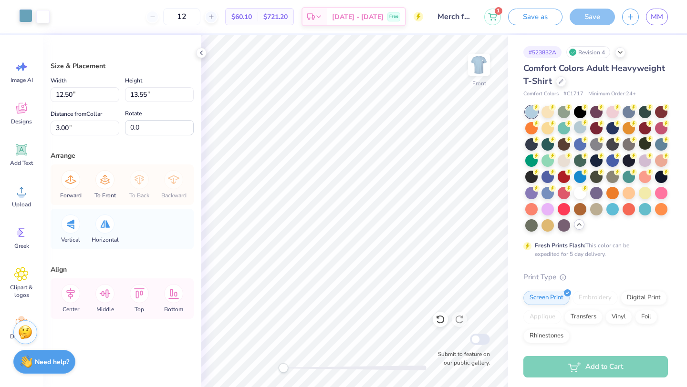
click at [22, 18] on div at bounding box center [25, 15] width 13 height 13
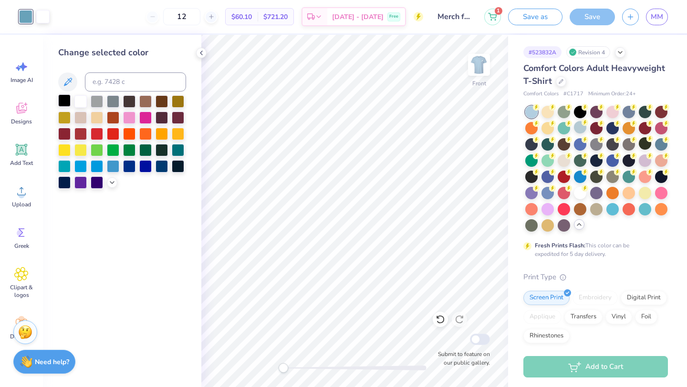
click at [64, 99] on div at bounding box center [64, 100] width 12 height 12
click at [114, 166] on div at bounding box center [113, 165] width 12 height 12
click at [178, 149] on div at bounding box center [178, 149] width 12 height 12
click at [60, 165] on div at bounding box center [64, 165] width 12 height 12
click at [66, 79] on icon at bounding box center [67, 81] width 11 height 11
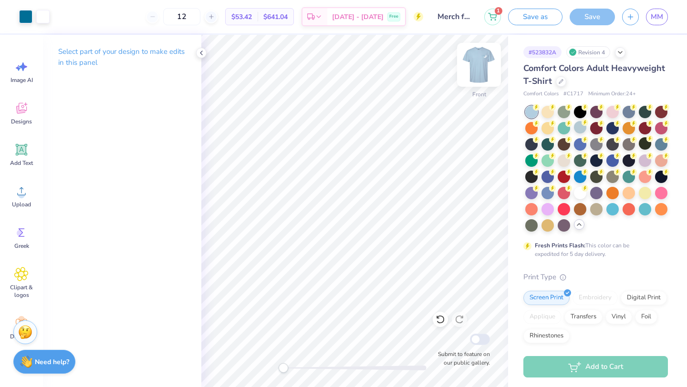
click at [357, 64] on img at bounding box center [479, 65] width 38 height 38
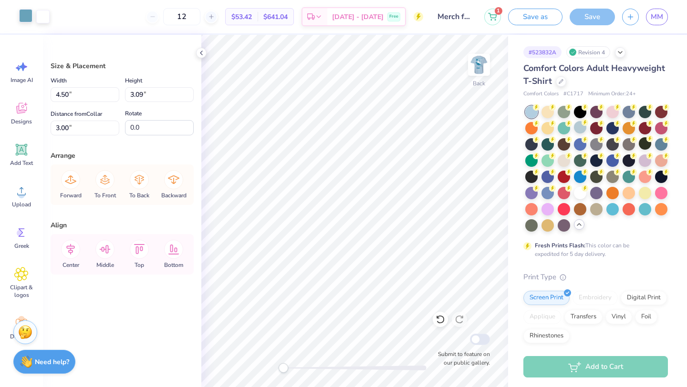
click at [21, 16] on div at bounding box center [25, 15] width 13 height 13
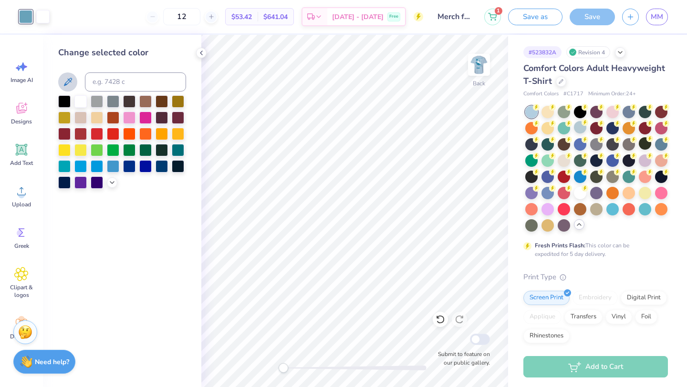
click at [68, 83] on icon at bounding box center [68, 82] width 8 height 8
click at [161, 168] on div at bounding box center [161, 165] width 12 height 12
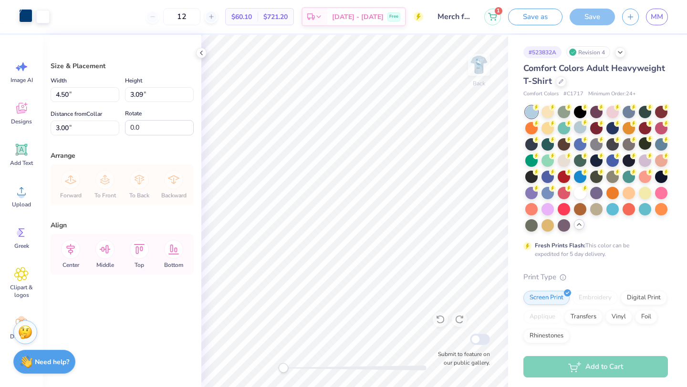
click at [25, 14] on div at bounding box center [25, 15] width 13 height 13
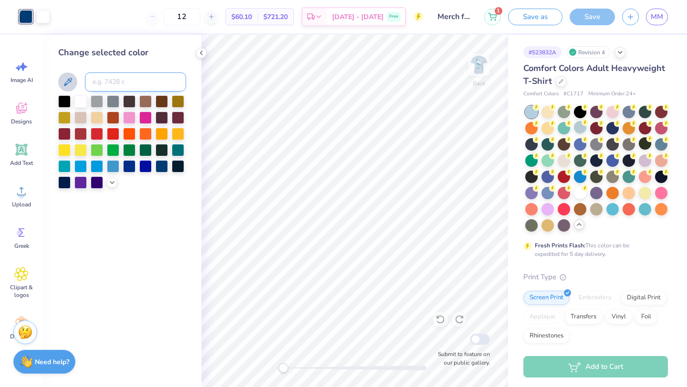
click at [123, 83] on input at bounding box center [135, 81] width 101 height 19
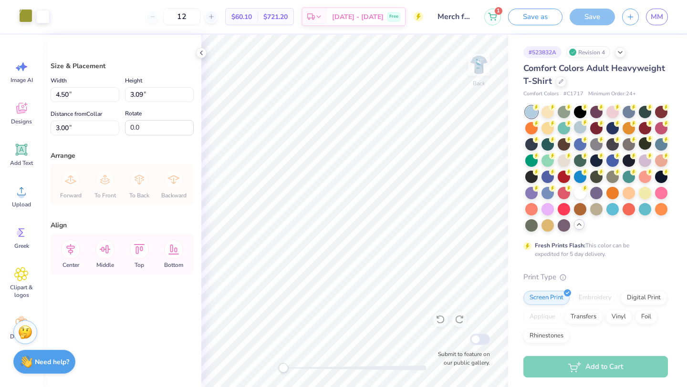
click at [23, 20] on div at bounding box center [25, 15] width 13 height 13
click at [357, 72] on div "Back Submit to feature on our public gallery." at bounding box center [354, 211] width 307 height 352
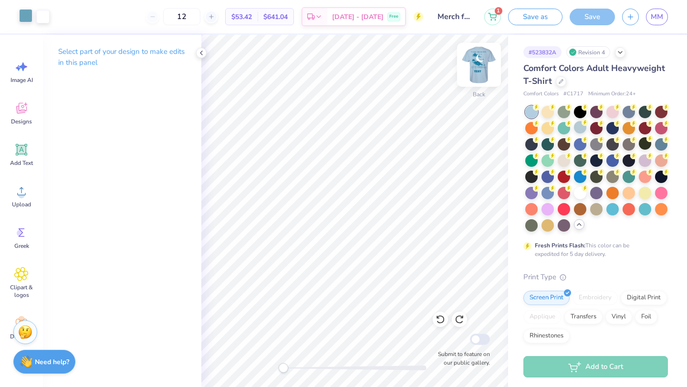
click at [357, 72] on img at bounding box center [479, 65] width 38 height 38
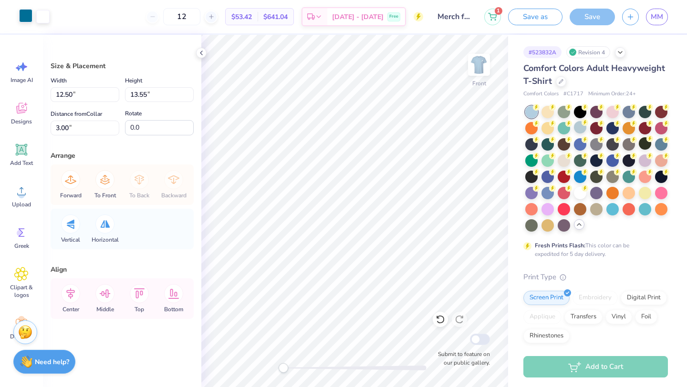
click at [23, 10] on div at bounding box center [25, 15] width 13 height 13
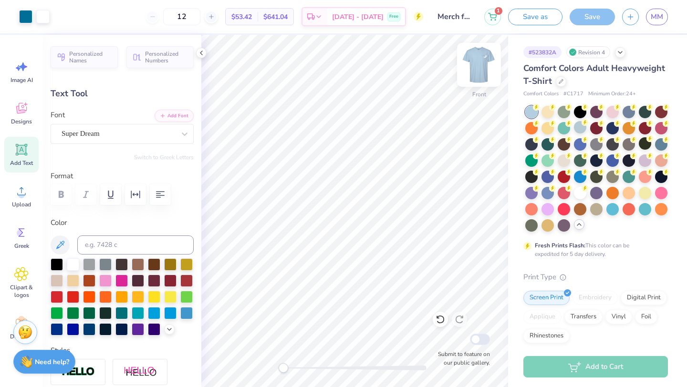
click at [357, 75] on img at bounding box center [479, 65] width 38 height 38
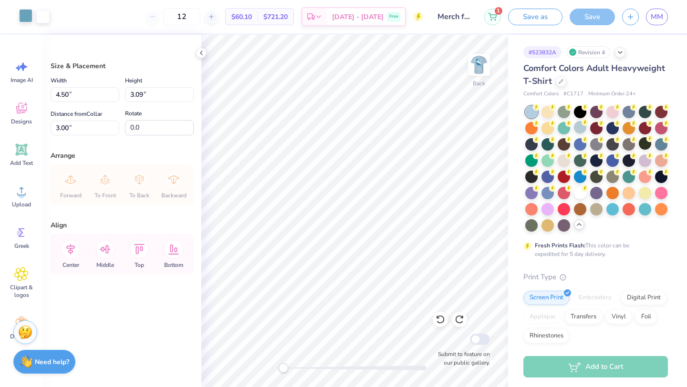
click at [24, 19] on div at bounding box center [25, 15] width 13 height 13
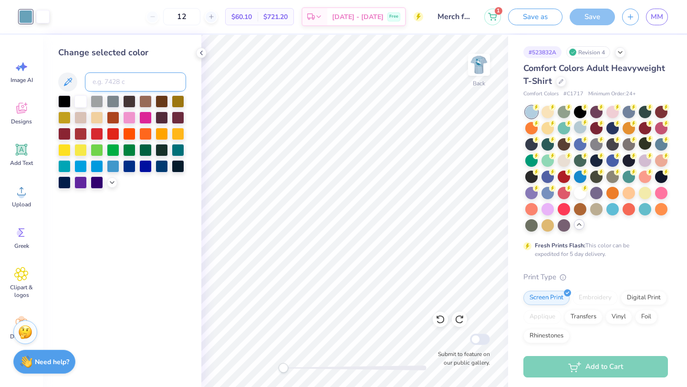
click at [119, 83] on input at bounding box center [135, 81] width 101 height 19
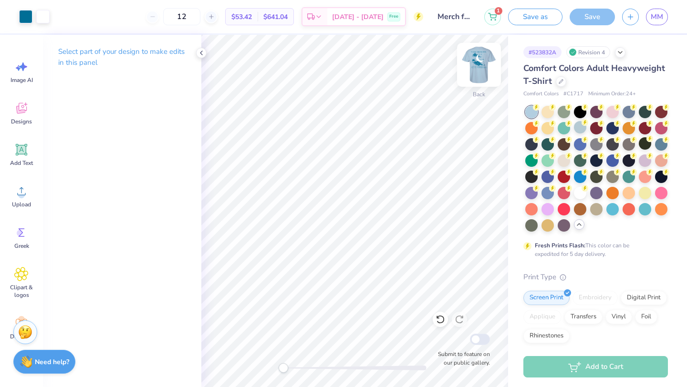
click at [357, 80] on img at bounding box center [479, 65] width 38 height 38
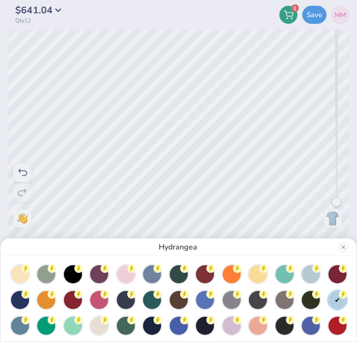
click at [300, 131] on div "Hydrangea" at bounding box center [178, 171] width 357 height 342
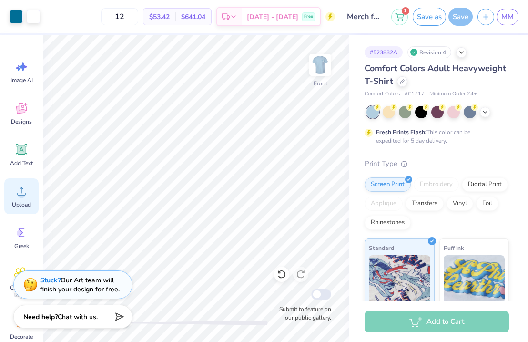
click at [23, 197] on circle at bounding box center [21, 195] width 7 height 7
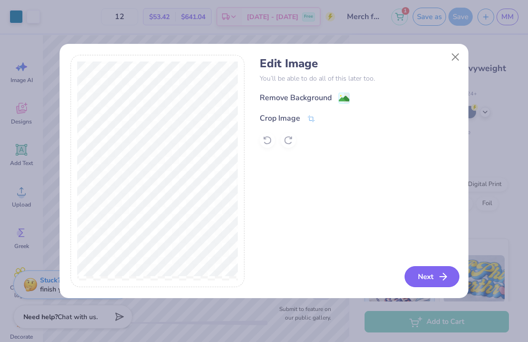
click at [357, 277] on button "Next" at bounding box center [432, 276] width 55 height 21
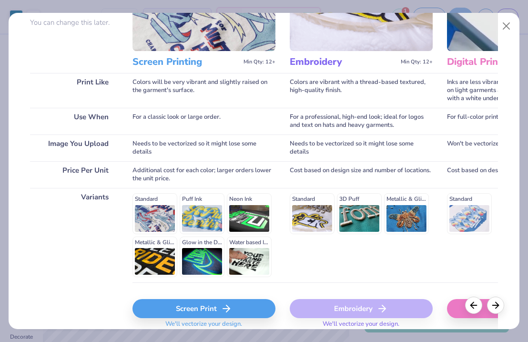
scroll to position [134, 0]
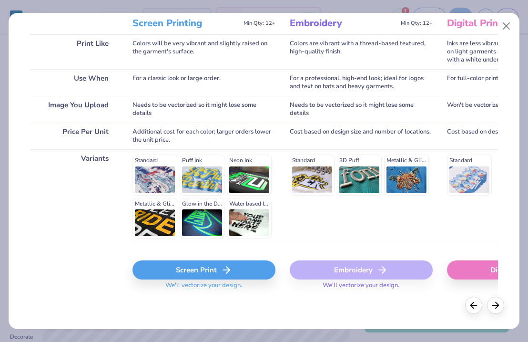
click at [250, 276] on div "Screen Print" at bounding box center [204, 269] width 143 height 19
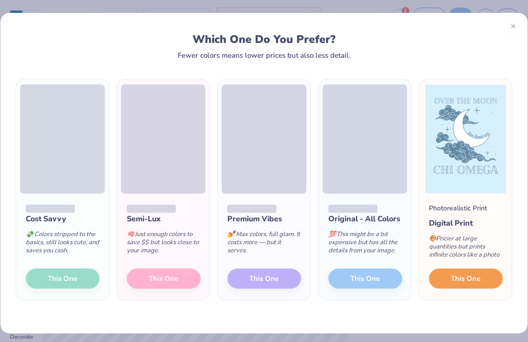
drag, startPoint x: 460, startPoint y: 282, endPoint x: 390, endPoint y: 338, distance: 89.6
click at [357, 338] on div "Which One Do You Prefer? Fewer colors means lower prices but also less detail. …" at bounding box center [264, 171] width 528 height 342
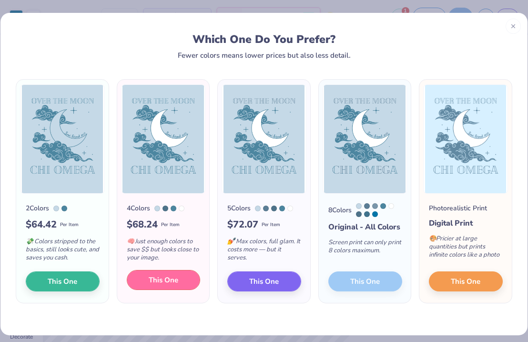
click at [167, 281] on span "This One" at bounding box center [164, 280] width 30 height 11
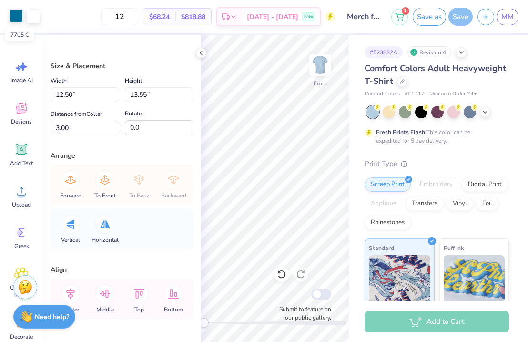
click at [12, 19] on div at bounding box center [16, 15] width 13 height 13
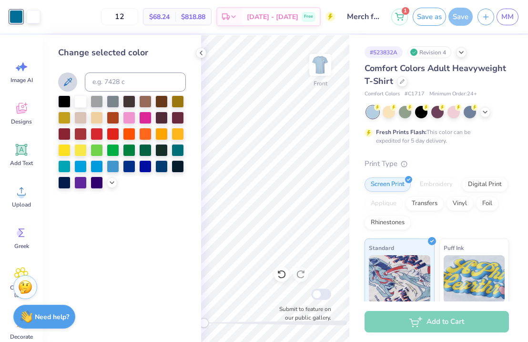
click at [66, 86] on icon at bounding box center [67, 81] width 11 height 11
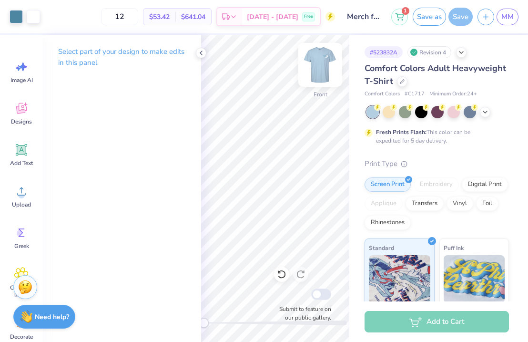
click at [317, 60] on img at bounding box center [320, 65] width 38 height 38
click at [317, 61] on img at bounding box center [320, 65] width 38 height 38
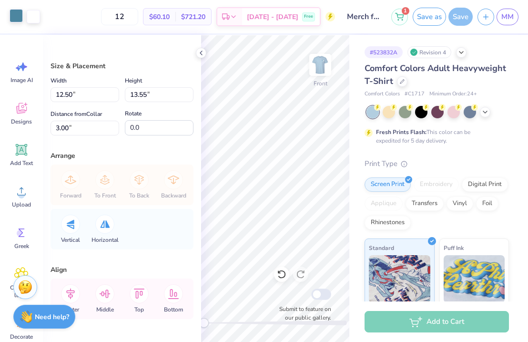
click at [14, 19] on div at bounding box center [16, 15] width 13 height 13
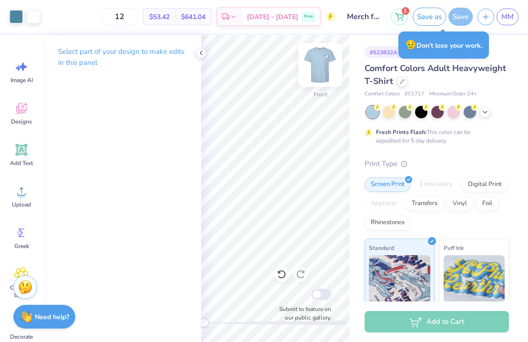
click at [326, 68] on img at bounding box center [320, 65] width 38 height 38
click at [355, 142] on div "Art colors 12 $53.42 Per Item $641.04 Total Est. Delivery [DATE] - [DATE] Free …" at bounding box center [264, 171] width 528 height 342
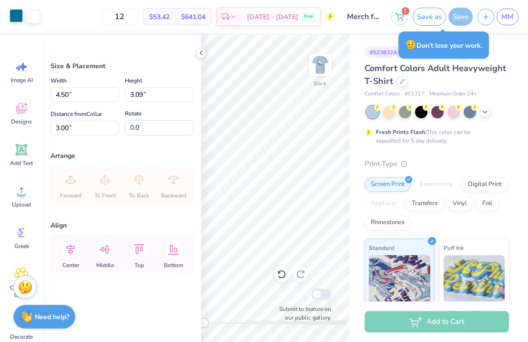
click at [13, 16] on div at bounding box center [16, 15] width 13 height 13
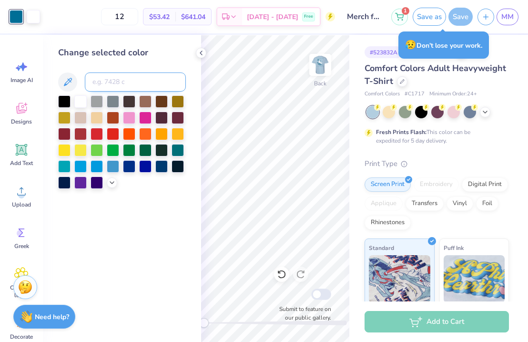
click at [106, 79] on input at bounding box center [135, 81] width 101 height 19
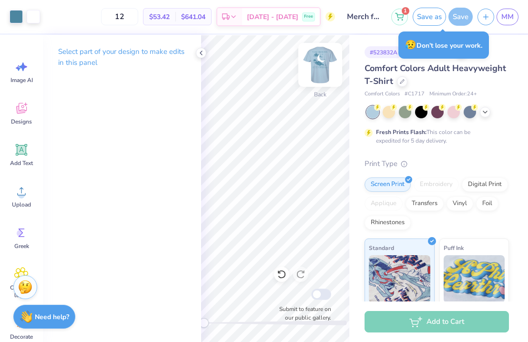
click at [323, 64] on img at bounding box center [320, 65] width 38 height 38
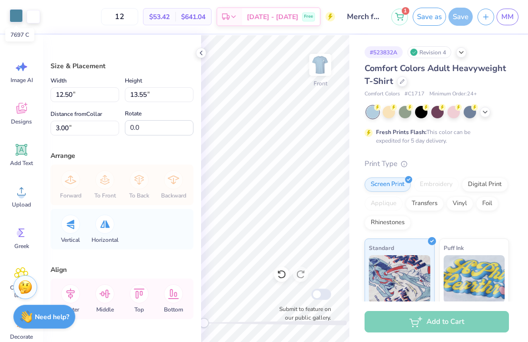
click at [17, 16] on div at bounding box center [16, 15] width 13 height 13
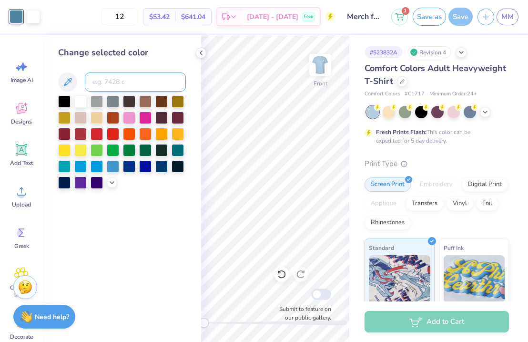
click at [118, 84] on input at bounding box center [135, 81] width 101 height 19
click at [124, 83] on input at bounding box center [135, 81] width 101 height 19
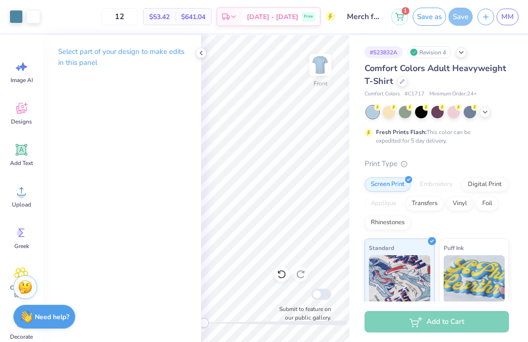
click at [200, 58] on div "Select part of your design to make edits in this panel" at bounding box center [122, 61] width 158 height 52
click at [200, 56] on icon at bounding box center [201, 53] width 8 height 8
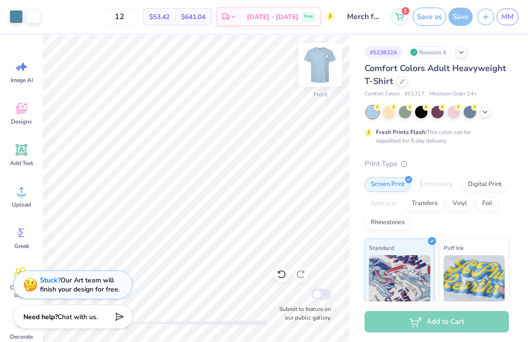
click at [323, 65] on img at bounding box center [320, 65] width 38 height 38
click at [324, 65] on img at bounding box center [320, 65] width 38 height 38
click at [322, 70] on img at bounding box center [320, 65] width 38 height 38
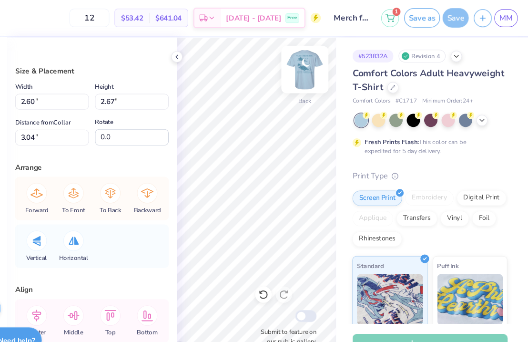
scroll to position [0, 0]
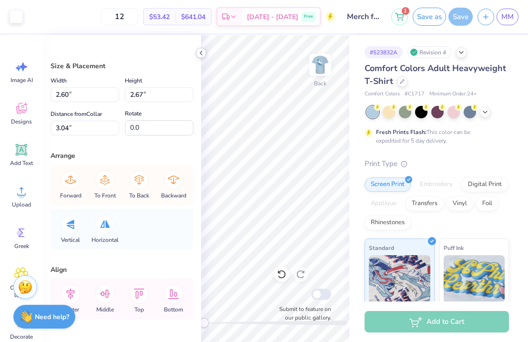
click at [198, 52] on icon at bounding box center [201, 53] width 8 height 8
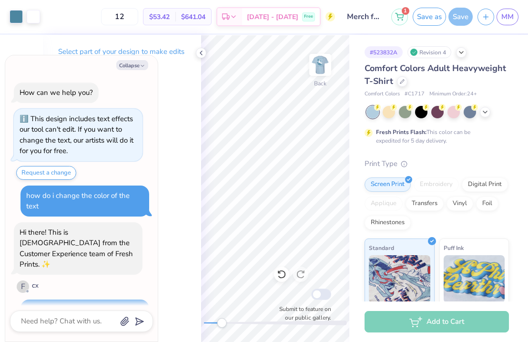
scroll to position [273, 0]
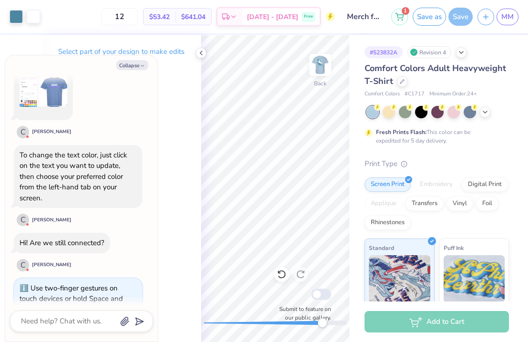
drag, startPoint x: 207, startPoint y: 324, endPoint x: 322, endPoint y: 327, distance: 114.5
click at [322, 327] on div "Accessibility label" at bounding box center [323, 323] width 10 height 10
click at [203, 52] on icon at bounding box center [201, 53] width 8 height 8
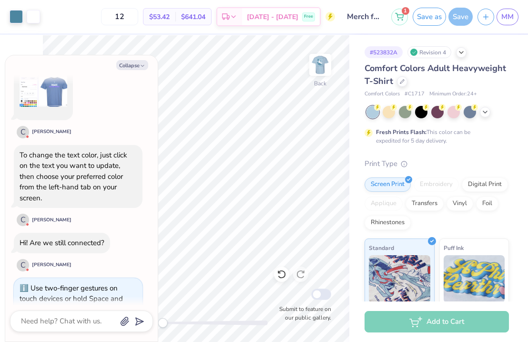
drag, startPoint x: 246, startPoint y: 321, endPoint x: 158, endPoint y: 299, distance: 90.9
click at [158, 299] on body "Art colors 12 $53.42 Per Item $641.04 Total Est. Delivery [DATE] - [DATE] Free …" at bounding box center [264, 171] width 528 height 342
click at [137, 68] on button "Collapse" at bounding box center [132, 65] width 32 height 10
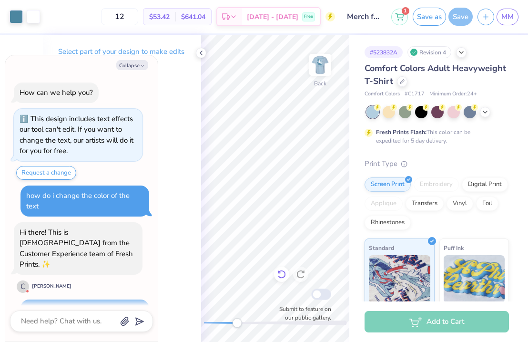
scroll to position [374, 0]
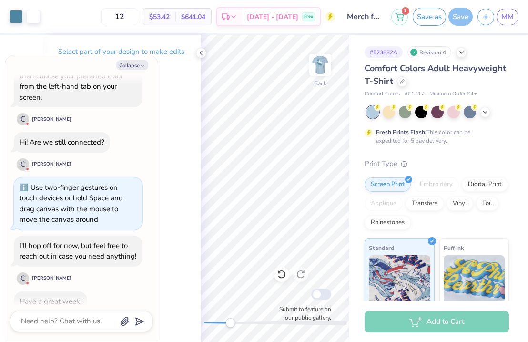
drag, startPoint x: 235, startPoint y: 322, endPoint x: 230, endPoint y: 321, distance: 4.8
click at [230, 321] on div "Accessibility label" at bounding box center [231, 323] width 10 height 10
drag, startPoint x: 228, startPoint y: 323, endPoint x: 198, endPoint y: 324, distance: 29.6
click at [198, 324] on div "Art colors 12 $53.42 Per Item $641.04 Total Est. Delivery [DATE] - [DATE] Free …" at bounding box center [264, 171] width 528 height 342
click at [350, 178] on div "# 523832A Revision 4 Comfort Colors Adult Heavyweight T-Shirt Comfort Colors # …" at bounding box center [439, 244] width 179 height 419
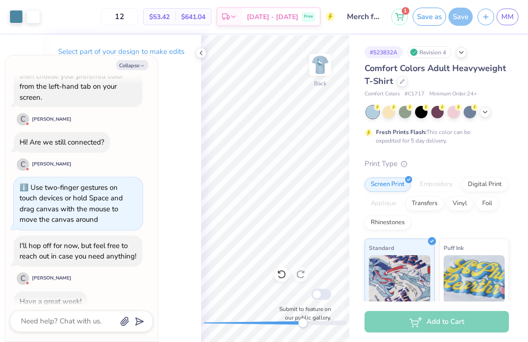
click at [316, 341] on div "Back Submit to feature on our public gallery." at bounding box center [275, 188] width 148 height 307
drag, startPoint x: 206, startPoint y: 325, endPoint x: 141, endPoint y: 375, distance: 82.2
click at [141, 341] on html "Art colors 12 $53.42 Per Item $641.04 Total Est. Delivery [DATE] - [DATE] Free …" at bounding box center [264, 171] width 528 height 342
drag, startPoint x: 316, startPoint y: 324, endPoint x: 259, endPoint y: 325, distance: 56.8
click at [260, 325] on div "Accessibility label" at bounding box center [260, 323] width 10 height 10
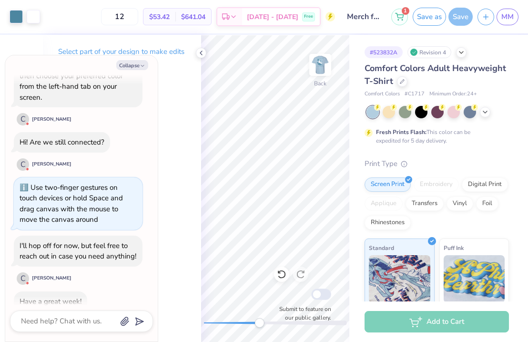
click at [201, 341] on html "Art colors 12 $53.42 Per Item $641.04 Total Est. Delivery [DATE] - [DATE] Free …" at bounding box center [264, 171] width 528 height 342
click at [249, 318] on div "Back Submit to feature on our public gallery." at bounding box center [275, 188] width 148 height 307
drag, startPoint x: 249, startPoint y: 321, endPoint x: 304, endPoint y: 321, distance: 54.9
click at [304, 321] on div "Accessibility label" at bounding box center [303, 323] width 10 height 10
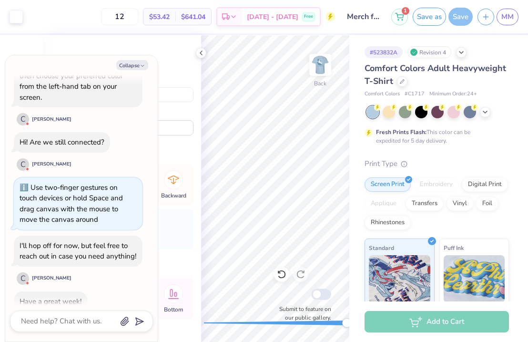
drag, startPoint x: 306, startPoint y: 323, endPoint x: 361, endPoint y: 316, distance: 55.8
click at [357, 316] on div "Art colors 12 $53.42 Per Item $641.04 Total Est. Delivery [DATE] - [DATE] Free …" at bounding box center [264, 171] width 528 height 342
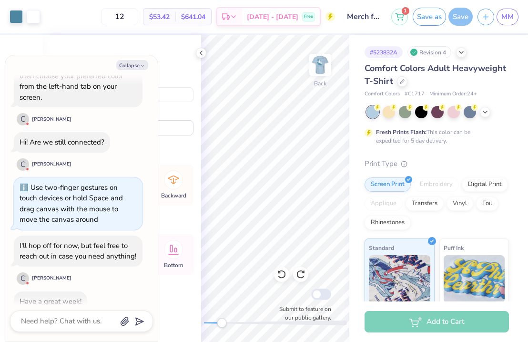
click at [222, 311] on div "Back Submit to feature on our public gallery." at bounding box center [275, 188] width 148 height 307
click at [138, 65] on button "Collapse" at bounding box center [132, 65] width 32 height 10
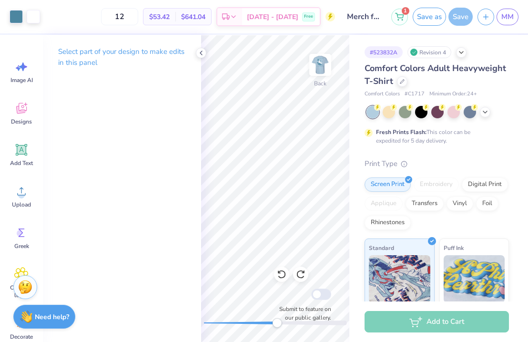
drag, startPoint x: 223, startPoint y: 323, endPoint x: 277, endPoint y: 325, distance: 54.4
click at [277, 325] on div "Accessibility label" at bounding box center [277, 323] width 10 height 10
drag, startPoint x: 278, startPoint y: 326, endPoint x: 192, endPoint y: 320, distance: 85.6
click at [192, 320] on div "Art colors 12 $53.42 Per Item $641.04 Total Est. Delivery [DATE] - [DATE] Free …" at bounding box center [264, 171] width 528 height 342
click at [321, 65] on img at bounding box center [320, 65] width 38 height 38
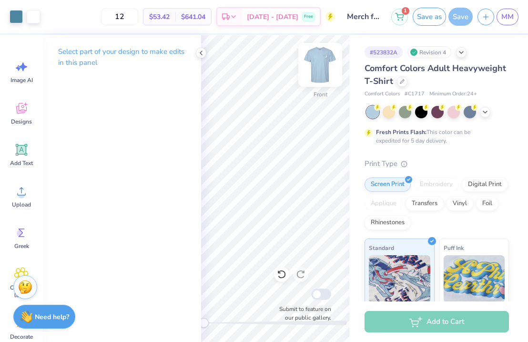
click at [321, 63] on img at bounding box center [320, 65] width 38 height 38
click at [321, 65] on img at bounding box center [320, 65] width 38 height 38
click at [320, 68] on img at bounding box center [320, 65] width 38 height 38
click at [211, 300] on div "Back Submit to feature on our public gallery." at bounding box center [275, 188] width 148 height 307
click at [284, 277] on icon at bounding box center [282, 274] width 8 height 9
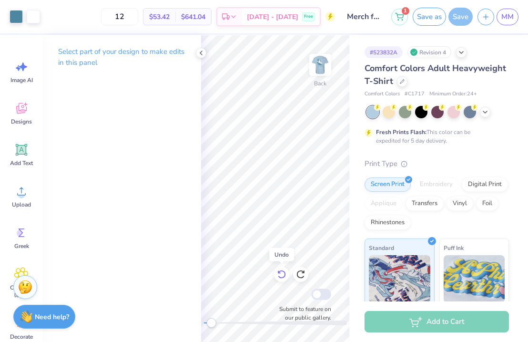
click at [284, 277] on icon at bounding box center [282, 274] width 8 height 9
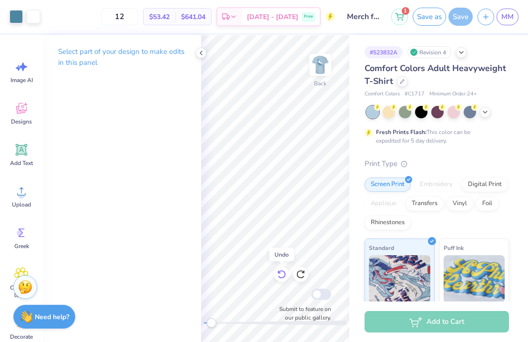
click at [284, 277] on icon at bounding box center [282, 274] width 8 height 9
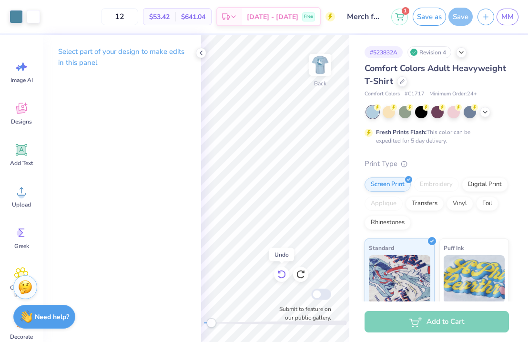
click at [284, 277] on icon at bounding box center [282, 274] width 8 height 9
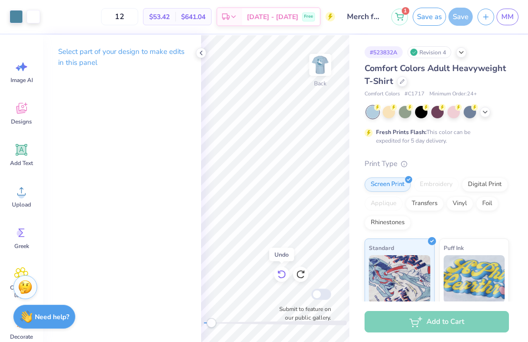
click at [284, 277] on icon at bounding box center [282, 274] width 8 height 9
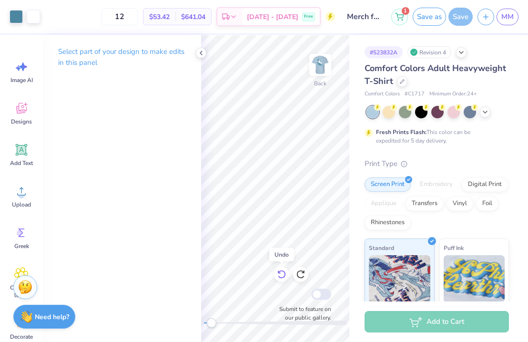
click at [284, 277] on icon at bounding box center [282, 274] width 8 height 9
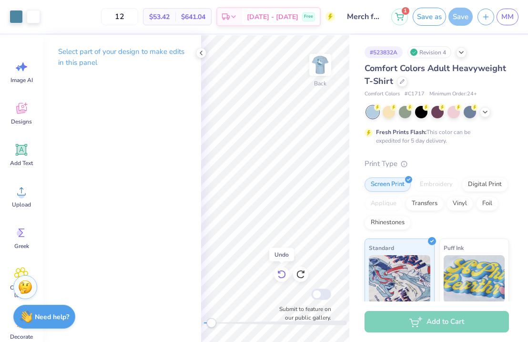
click at [284, 277] on icon at bounding box center [282, 274] width 8 height 9
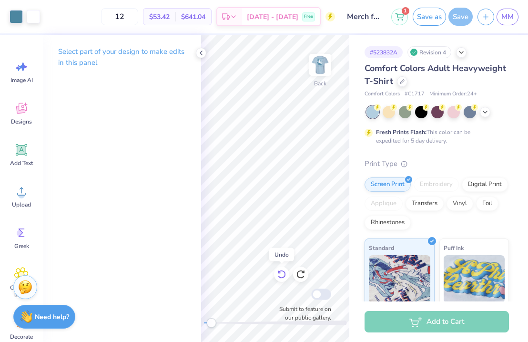
click at [284, 277] on icon at bounding box center [282, 274] width 8 height 9
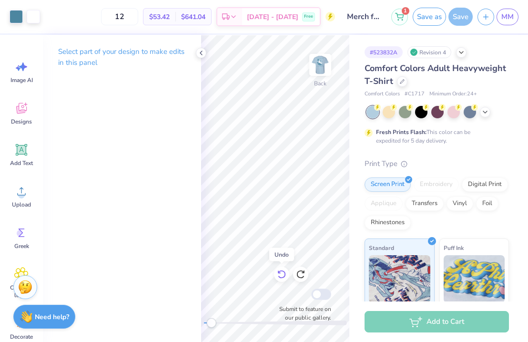
click at [284, 277] on icon at bounding box center [282, 274] width 8 height 9
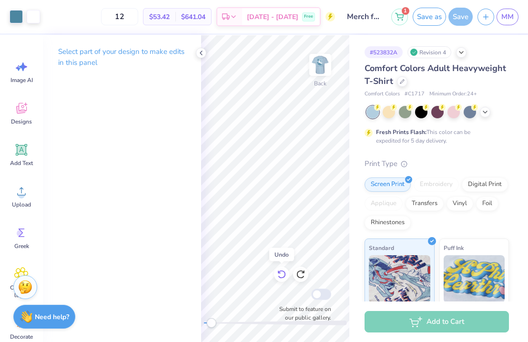
click at [284, 277] on icon at bounding box center [282, 274] width 8 height 9
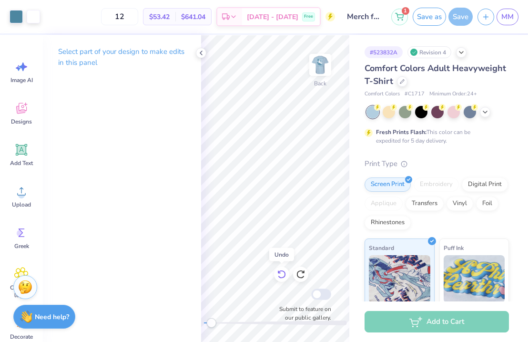
click at [284, 277] on icon at bounding box center [282, 274] width 8 height 9
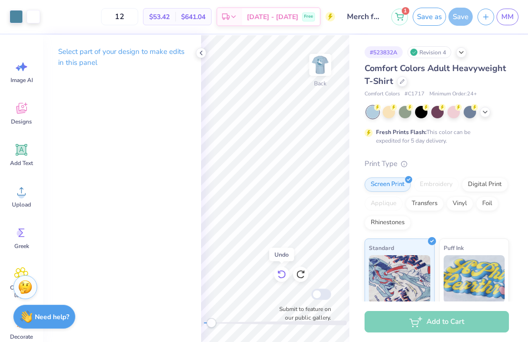
click at [284, 277] on icon at bounding box center [282, 274] width 8 height 9
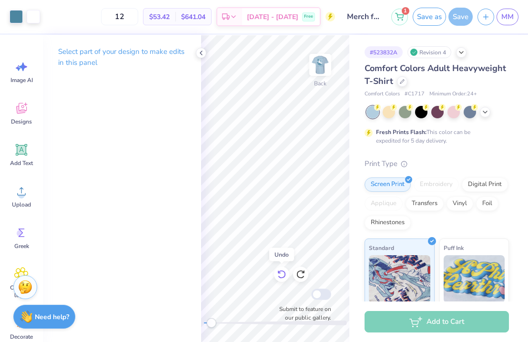
click at [284, 277] on icon at bounding box center [282, 274] width 8 height 9
click at [280, 275] on icon at bounding box center [282, 274] width 10 height 10
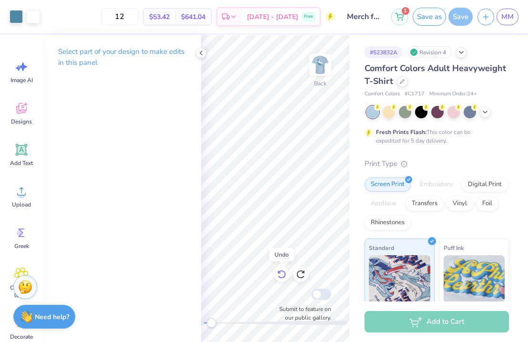
click at [280, 275] on icon at bounding box center [282, 274] width 10 height 10
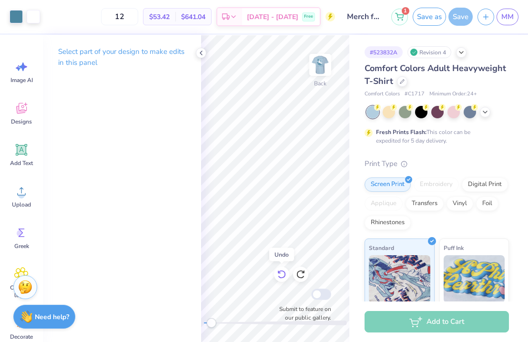
click at [280, 275] on icon at bounding box center [282, 274] width 10 height 10
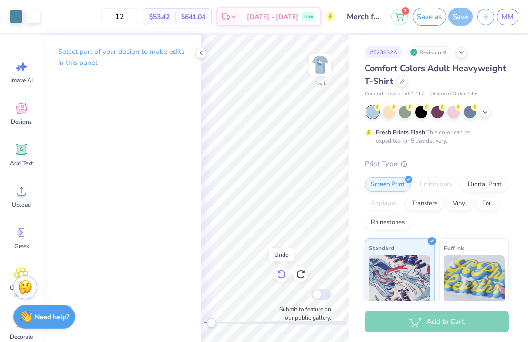
click at [280, 275] on icon at bounding box center [282, 274] width 10 height 10
click at [280, 277] on icon at bounding box center [282, 274] width 10 height 10
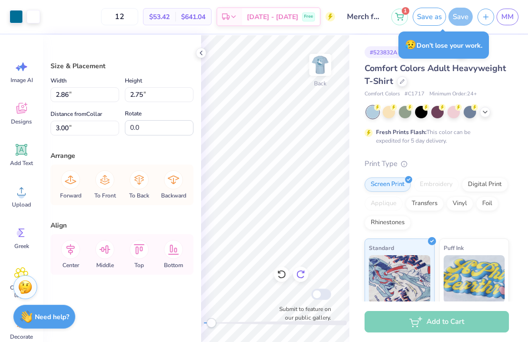
click at [304, 279] on div at bounding box center [300, 274] width 15 height 15
click at [304, 276] on icon at bounding box center [301, 274] width 10 height 10
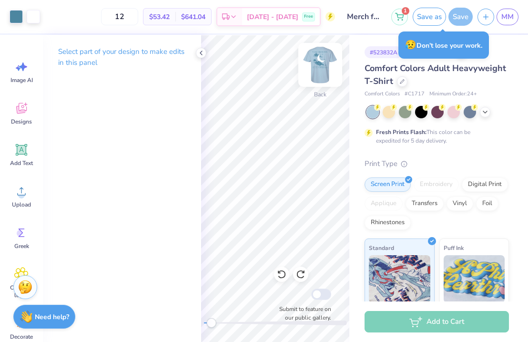
click at [319, 64] on img at bounding box center [320, 65] width 38 height 38
click at [319, 71] on img at bounding box center [320, 65] width 38 height 38
drag, startPoint x: 208, startPoint y: 326, endPoint x: 122, endPoint y: 314, distance: 87.1
click at [122, 314] on div "Art colors 12 $53.42 Per Item $641.04 Total Est. Delivery [DATE] - [DATE] Free …" at bounding box center [264, 171] width 528 height 342
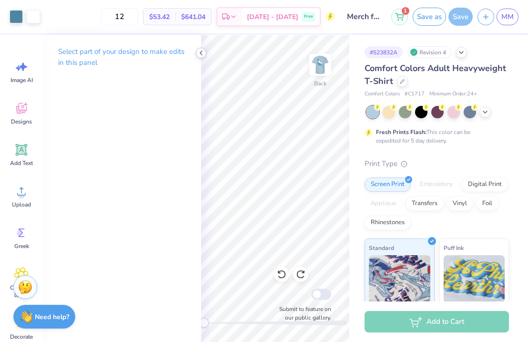
click at [198, 56] on icon at bounding box center [201, 53] width 8 height 8
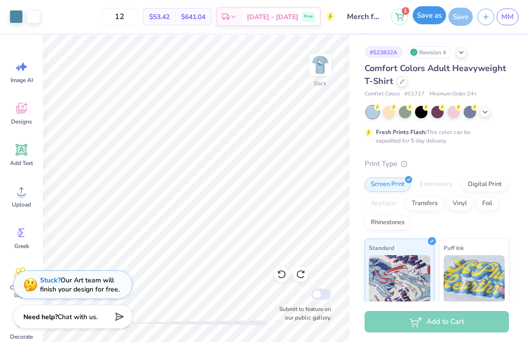
click at [357, 18] on button "Save as" at bounding box center [429, 15] width 33 height 18
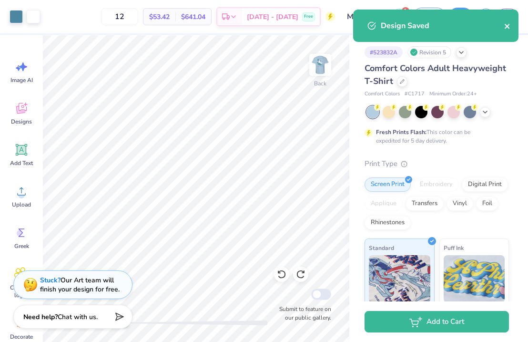
click at [357, 26] on icon "close" at bounding box center [507, 26] width 5 height 5
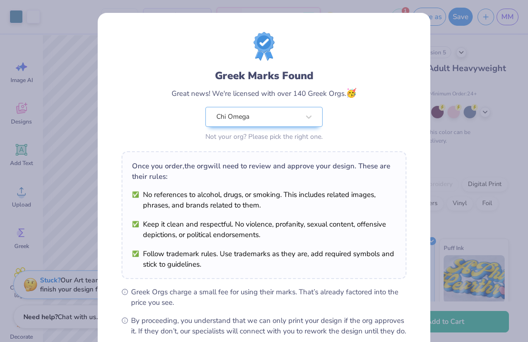
scroll to position [104, 0]
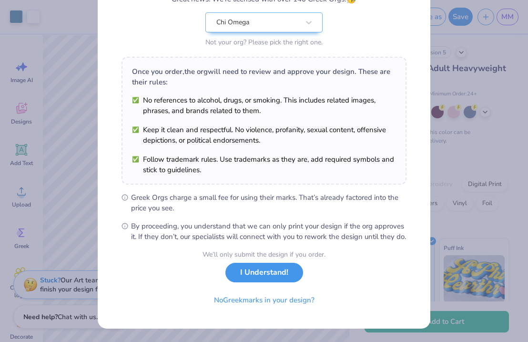
click at [279, 273] on button "I Understand!" at bounding box center [265, 273] width 78 height 20
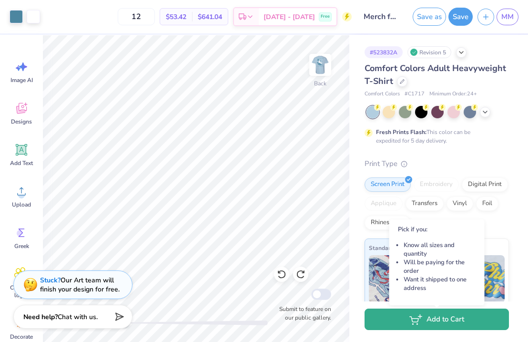
click at [357, 322] on button "Add to Cart" at bounding box center [437, 319] width 145 height 21
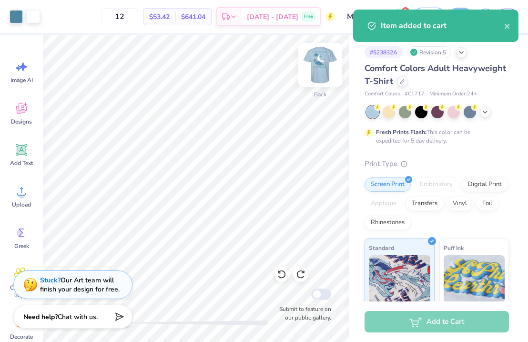
click at [321, 52] on img at bounding box center [320, 65] width 38 height 38
